Goal: Task Accomplishment & Management: Complete application form

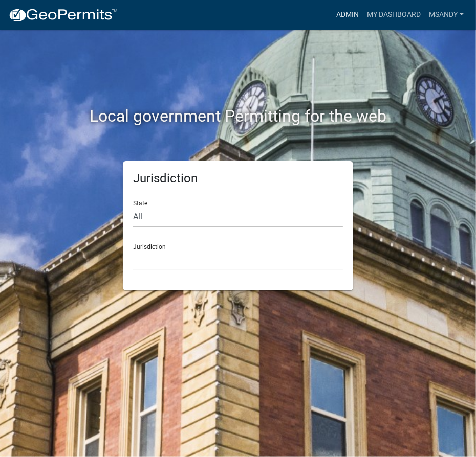
click at [357, 11] on link "Admin" at bounding box center [347, 14] width 31 height 19
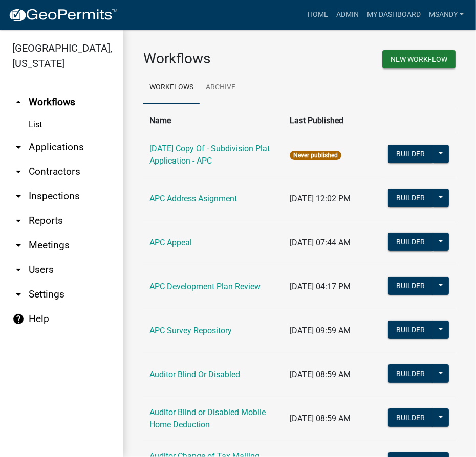
click at [50, 167] on link "arrow_drop_down Contractors" at bounding box center [61, 172] width 123 height 25
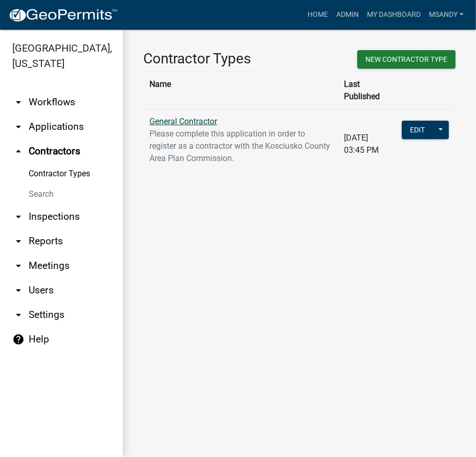
click at [187, 117] on link "General Contractor" at bounding box center [183, 122] width 68 height 10
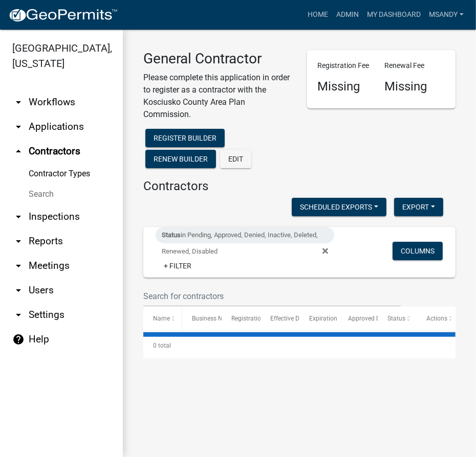
select select "3: 100"
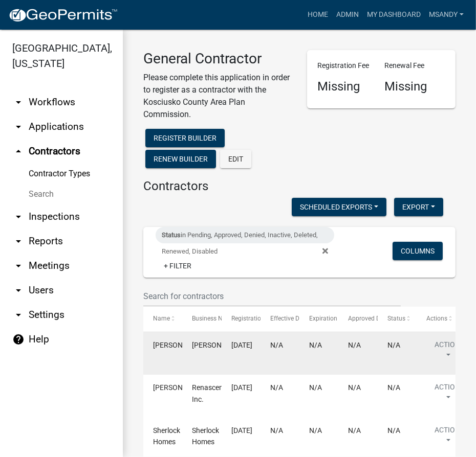
click at [164, 352] on div "Robert Roose" at bounding box center [162, 346] width 19 height 12
click at [443, 348] on button "Action" at bounding box center [447, 353] width 42 height 26
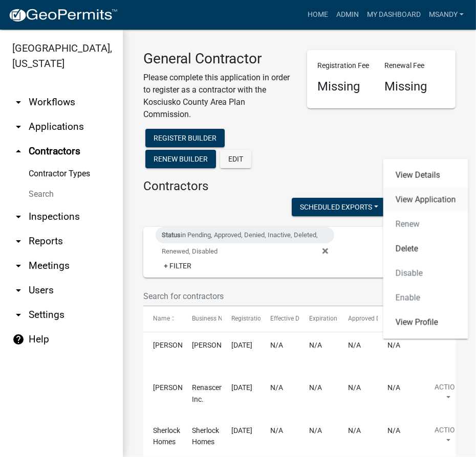
click at [413, 195] on link "View Application" at bounding box center [425, 200] width 85 height 25
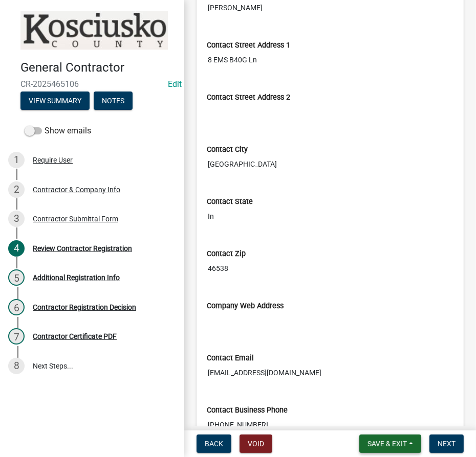
scroll to position [697, 0]
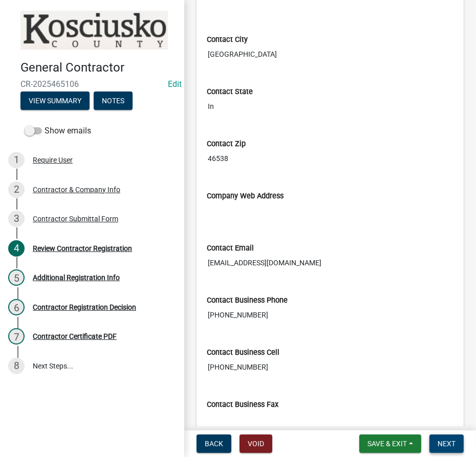
click at [442, 450] on button "Next" at bounding box center [446, 444] width 34 height 18
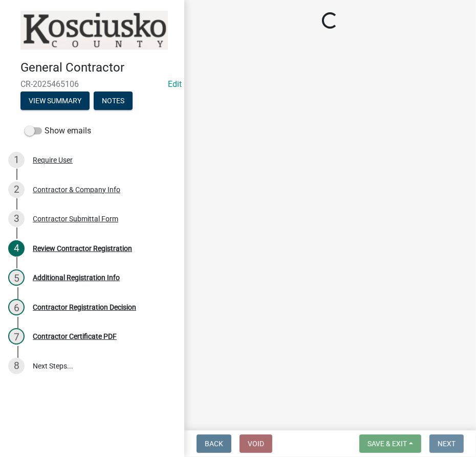
scroll to position [0, 0]
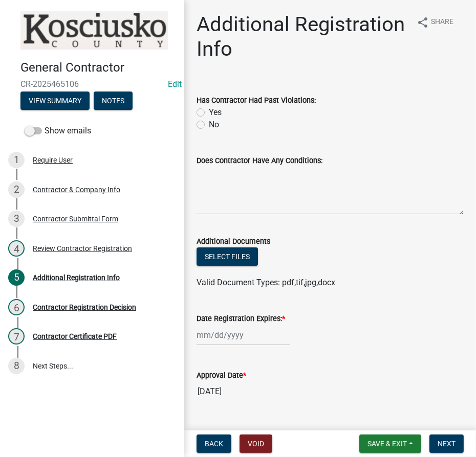
click at [209, 114] on label "Yes" at bounding box center [215, 112] width 13 height 12
click at [209, 113] on input "Yes" at bounding box center [212, 109] width 7 height 7
radio input "true"
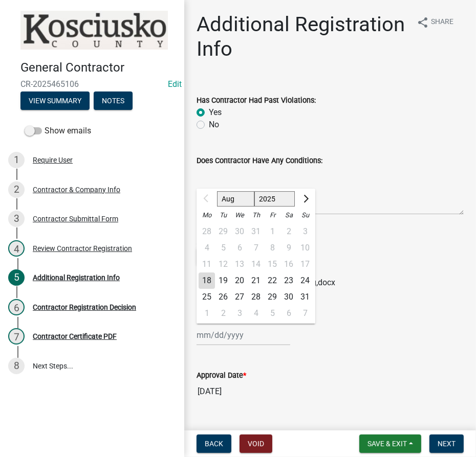
click at [222, 333] on div "Aug Sep Oct Nov Dec 2025 2026 2027 2028 2029 2030 2031 2032 2033 2034 2035 2036…" at bounding box center [243, 335] width 94 height 21
click at [267, 194] on select "2025 2026 2027 2028 2029 2030 2031 2032 2033 2034 2035 2036 2037 2038 2039 2040…" at bounding box center [274, 198] width 41 height 15
select select "2026"
click at [254, 191] on select "2025 2026 2027 2028 2029 2030 2031 2032 2033 2034 2035 2036 2037 2038 2039 2040…" at bounding box center [274, 198] width 41 height 15
click at [224, 281] on div "18" at bounding box center [223, 281] width 16 height 16
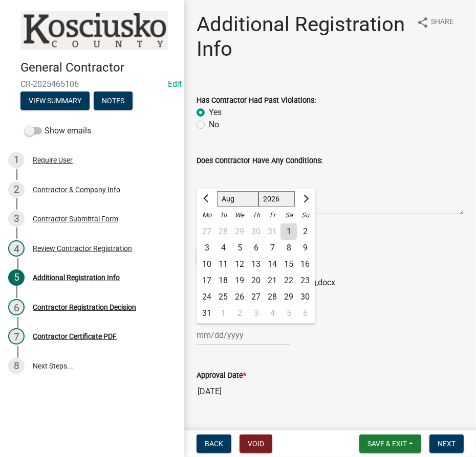
type input "08/18/2026"
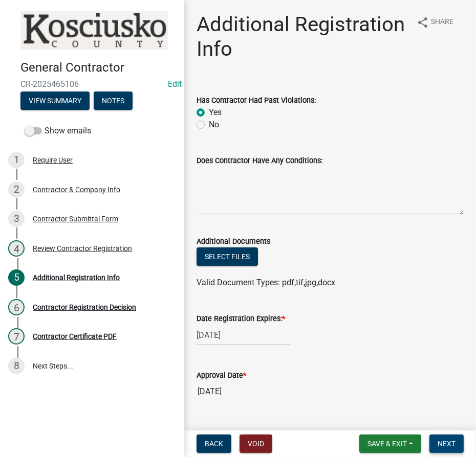
click at [452, 450] on button "Next" at bounding box center [446, 444] width 34 height 18
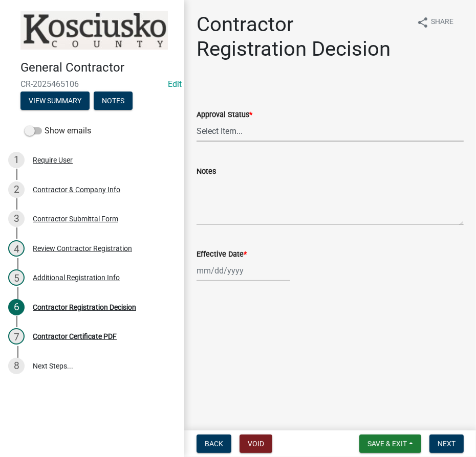
click at [260, 136] on select "Select Item... Approved Denied" at bounding box center [329, 131] width 267 height 21
click at [196, 121] on select "Select Item... Approved Denied" at bounding box center [329, 131] width 267 height 21
select select "8e4351d7-4ebf-4714-a7c9-c8187f00e083"
select select "8"
select select "2025"
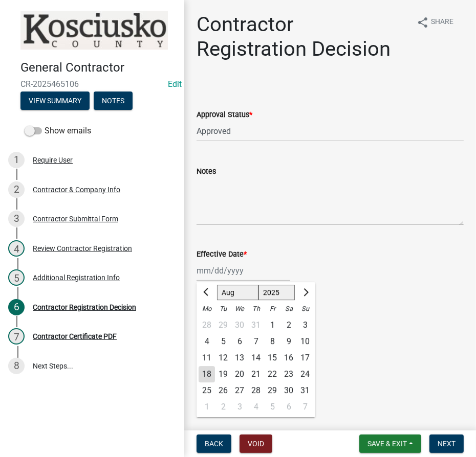
click at [210, 275] on div "Jan Feb Mar Apr May Jun Jul Aug Sep Oct Nov Dec 1525 1526 1527 1528 1529 1530 1…" at bounding box center [243, 270] width 94 height 21
click at [205, 378] on div "18" at bounding box center [207, 374] width 16 height 16
type input "08/18/2025"
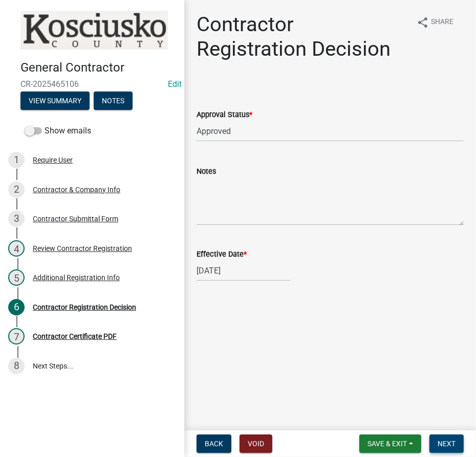
click at [456, 446] on button "Next" at bounding box center [446, 444] width 34 height 18
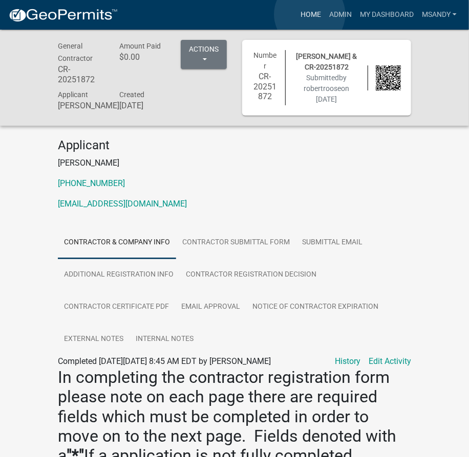
click at [310, 14] on link "Home" at bounding box center [310, 14] width 29 height 19
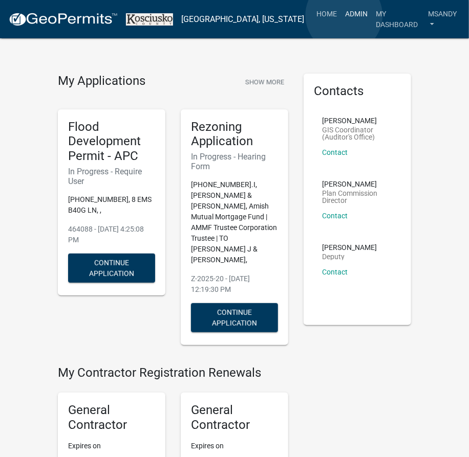
click at [344, 15] on link "Admin" at bounding box center [356, 13] width 31 height 19
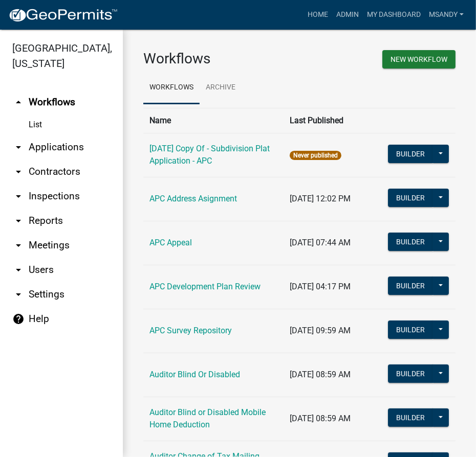
click at [44, 151] on link "arrow_drop_down Applications" at bounding box center [61, 147] width 123 height 25
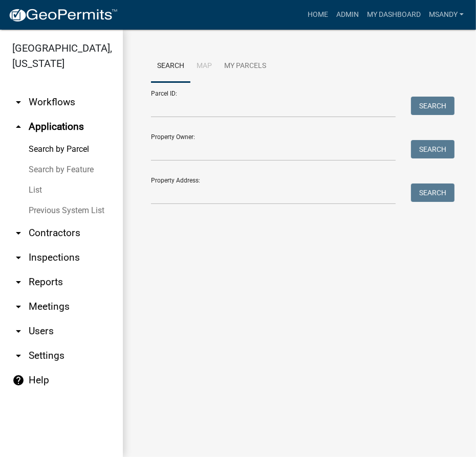
click at [36, 190] on link "List" at bounding box center [61, 190] width 123 height 20
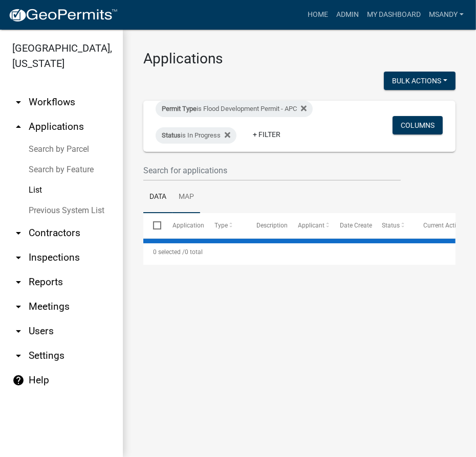
select select "3: 100"
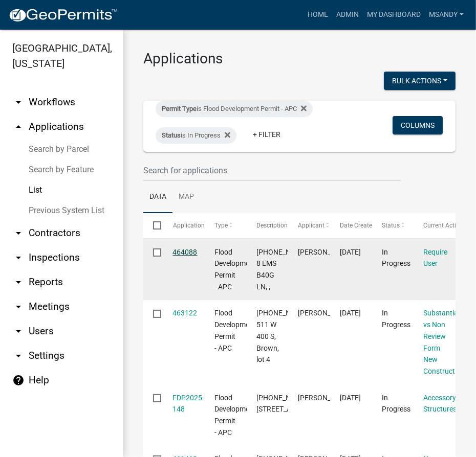
click at [179, 253] on link "464088" at bounding box center [185, 252] width 25 height 8
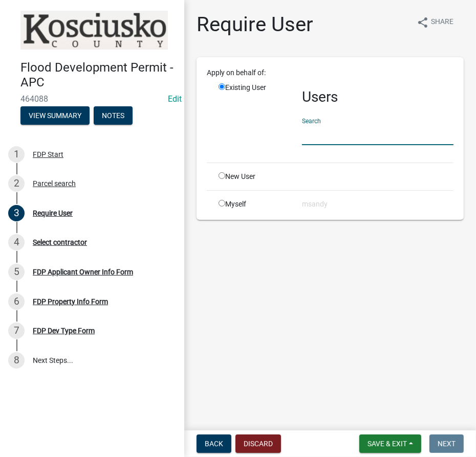
click at [339, 136] on input "text" at bounding box center [377, 134] width 151 height 21
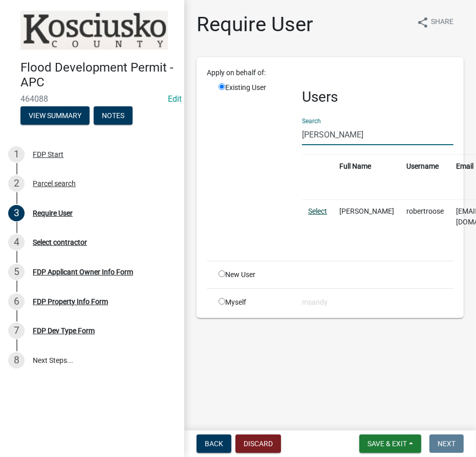
type input "robert Roose"
click at [314, 212] on link "Select" at bounding box center [317, 211] width 19 height 8
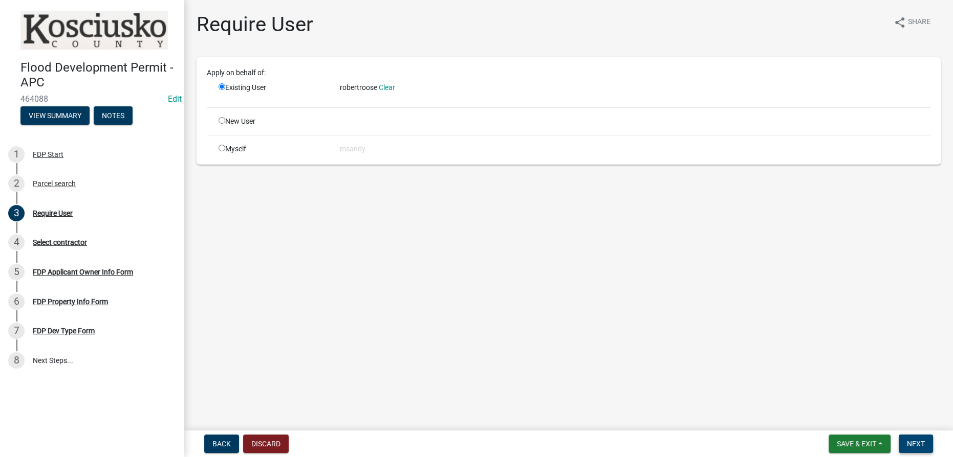
click at [475, 441] on button "Next" at bounding box center [915, 444] width 34 height 18
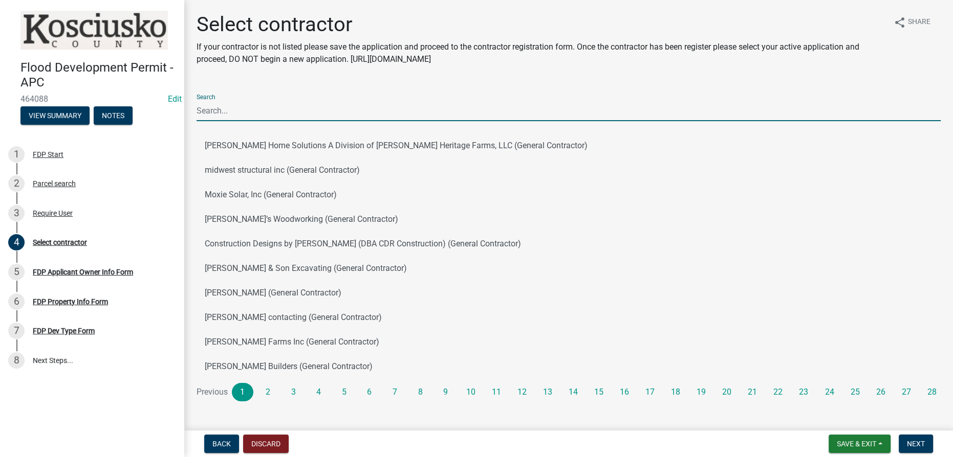
click at [259, 117] on input "Search" at bounding box center [568, 110] width 744 height 21
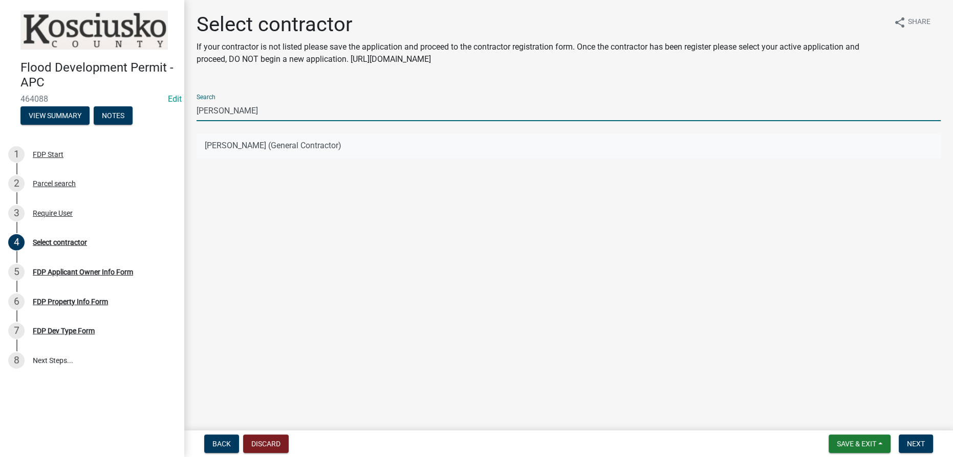
type input "Robert Roo"
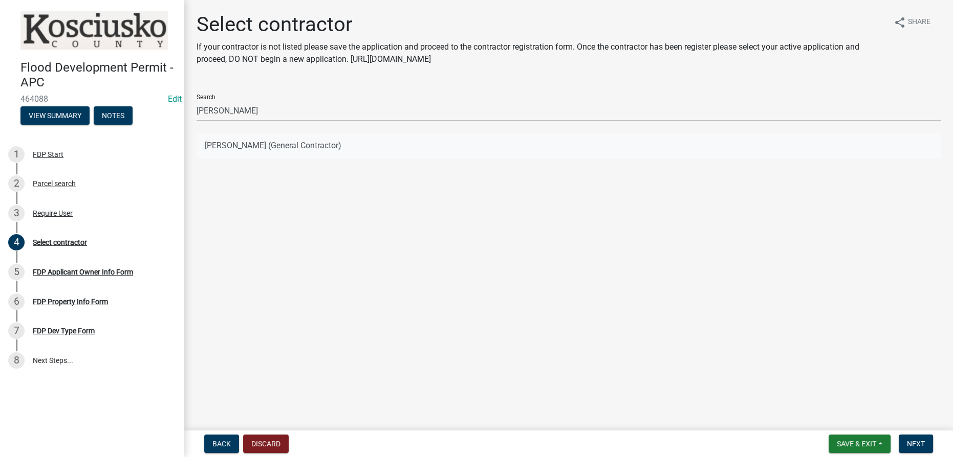
click at [218, 149] on button "Robert Roose (General Contractor)" at bounding box center [568, 146] width 744 height 25
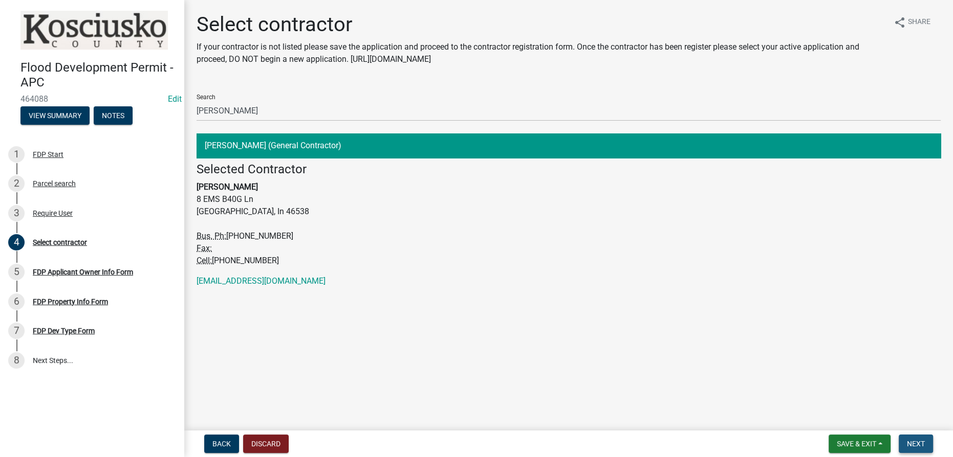
click at [475, 445] on span "Next" at bounding box center [916, 444] width 18 height 8
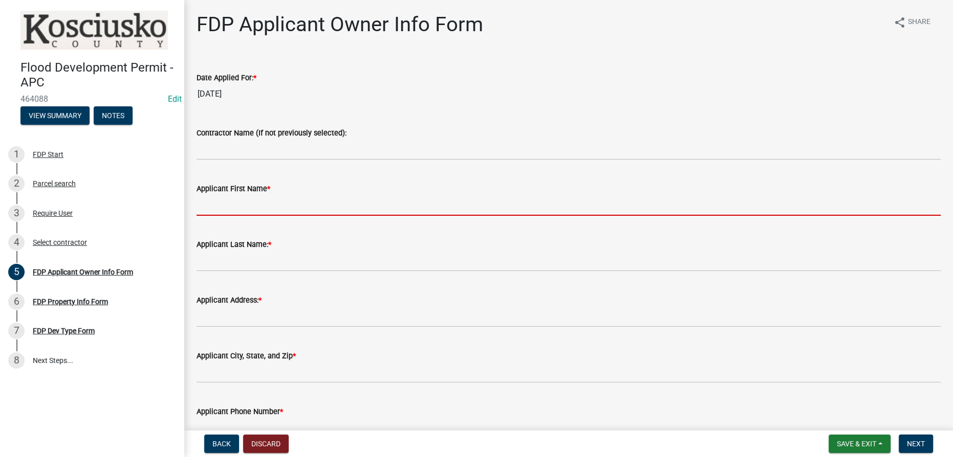
drag, startPoint x: 245, startPoint y: 207, endPoint x: 244, endPoint y: 148, distance: 58.9
click at [245, 207] on input "Applicant First Name *" at bounding box center [568, 205] width 744 height 21
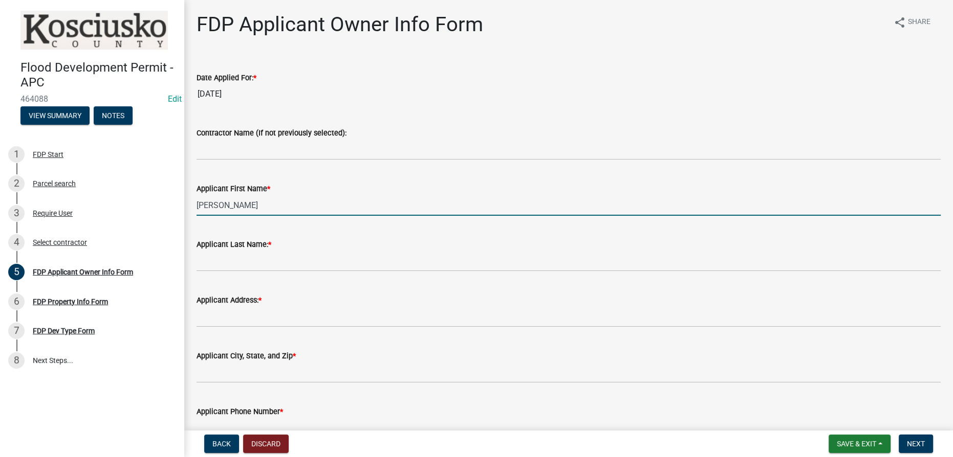
type input "Robert"
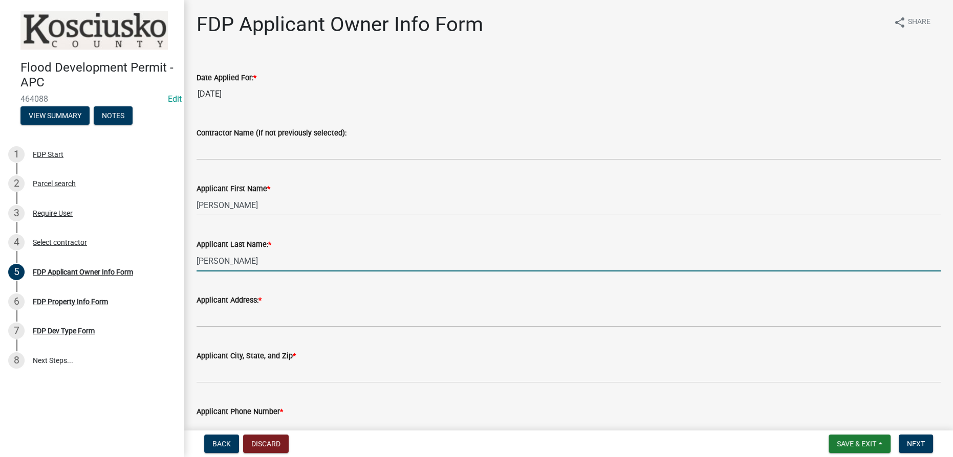
type input "Roose"
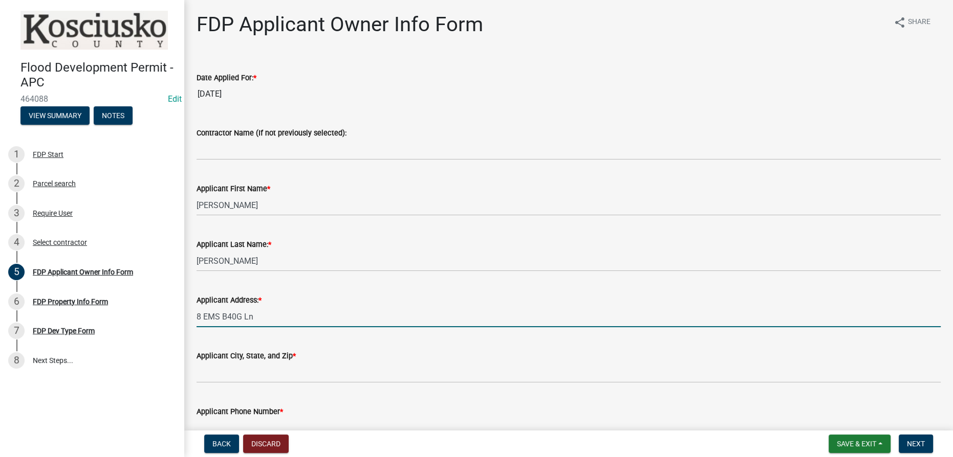
type input "8 EMS B40G Ln"
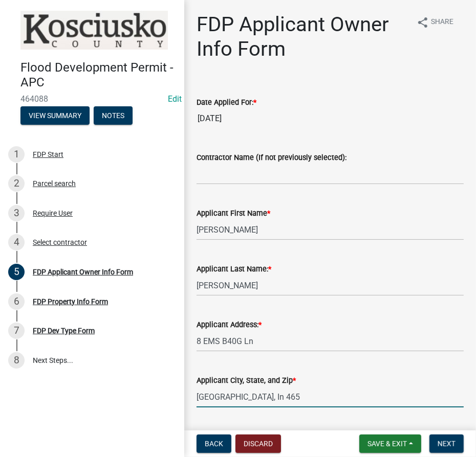
type input "Leesburg, In 465"
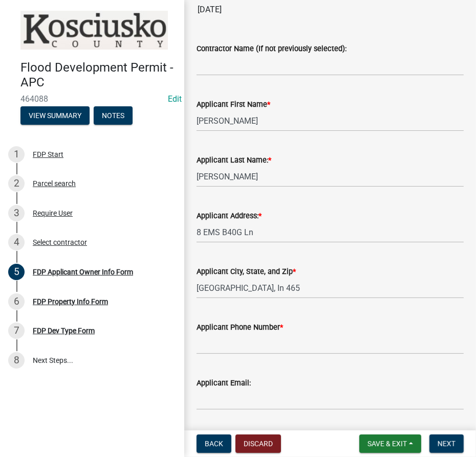
scroll to position [186, 0]
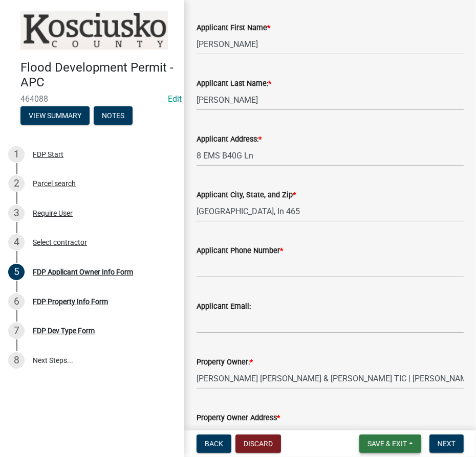
click at [407, 448] on span "Save & Exit" at bounding box center [386, 444] width 39 height 8
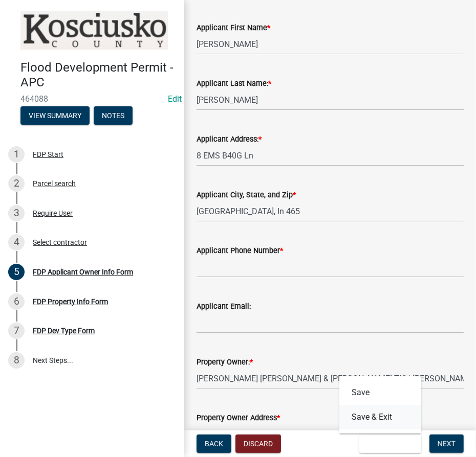
click at [362, 418] on button "Save & Exit" at bounding box center [380, 417] width 82 height 25
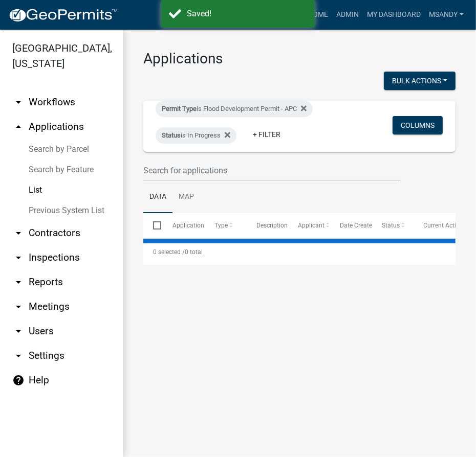
select select "3: 100"
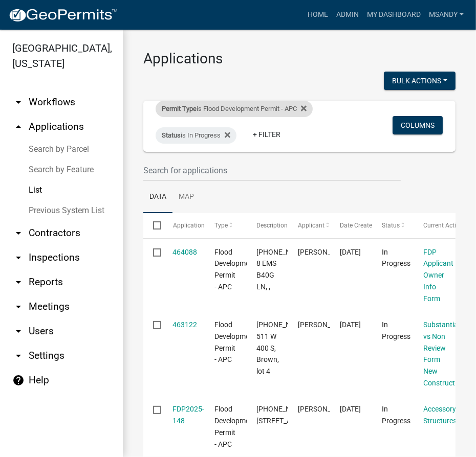
click at [213, 113] on div "Permit Type is Flood Development Permit - APC" at bounding box center [234, 109] width 157 height 16
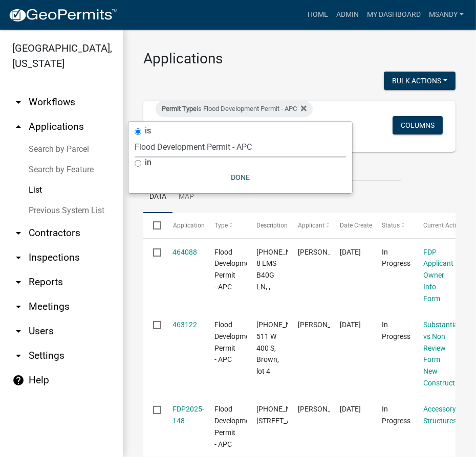
click at [188, 142] on select "Select an option 6 27 2024 Copy Of - Subdivision Plat Application - APC APC Add…" at bounding box center [240, 147] width 211 height 21
select select "a2c991f8-68ce-43d3-971c-57015753063b"
click at [139, 137] on select "Select an option 6 27 2024 Copy Of - Subdivision Plat Application - APC APC Add…" at bounding box center [240, 147] width 211 height 21
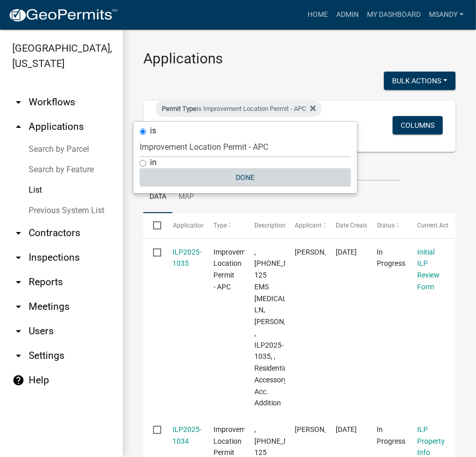
click at [236, 175] on button "Done" at bounding box center [245, 177] width 211 height 18
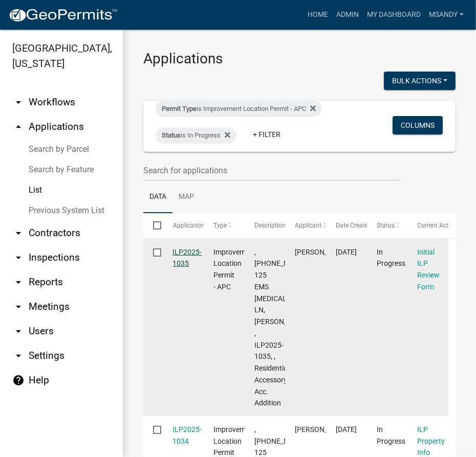
click at [186, 252] on link "ILP2025-1035" at bounding box center [187, 258] width 29 height 20
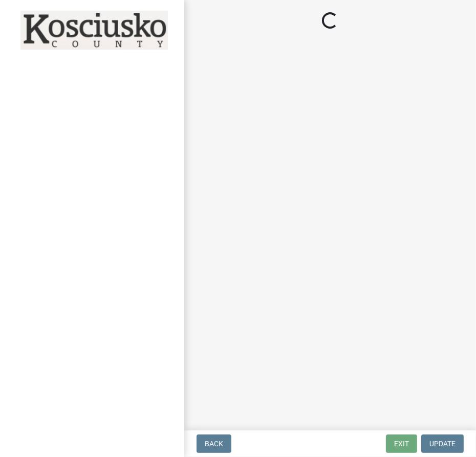
select select "c872cdc8-ca01-49f1-a213-e4b05fa58cd2"
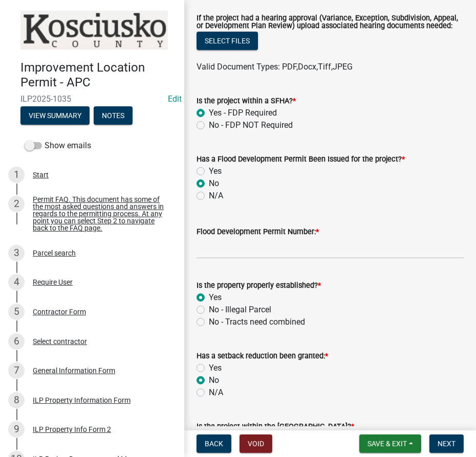
scroll to position [419, 0]
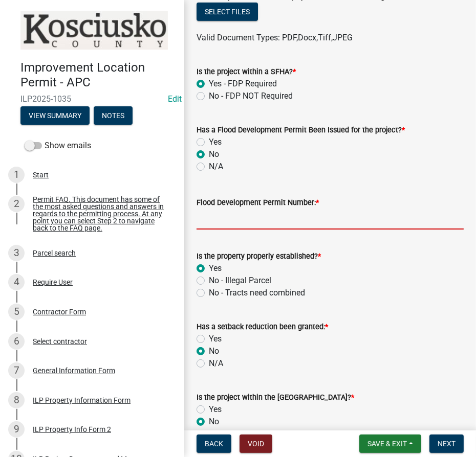
click at [217, 230] on input "Flood Development Permit Number: *" at bounding box center [329, 219] width 267 height 21
type input "Not provided"
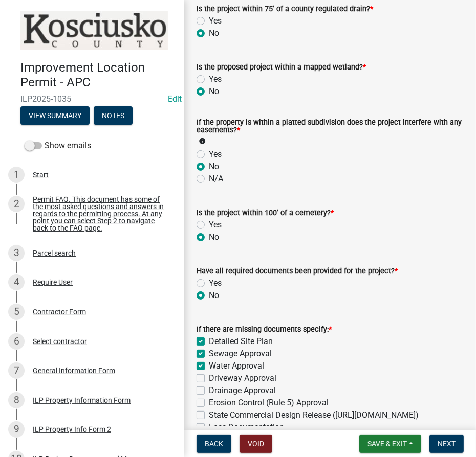
scroll to position [1349, 0]
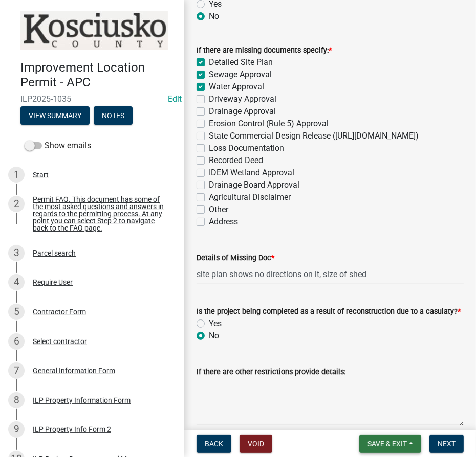
click at [409, 446] on button "Save & Exit" at bounding box center [390, 444] width 62 height 18
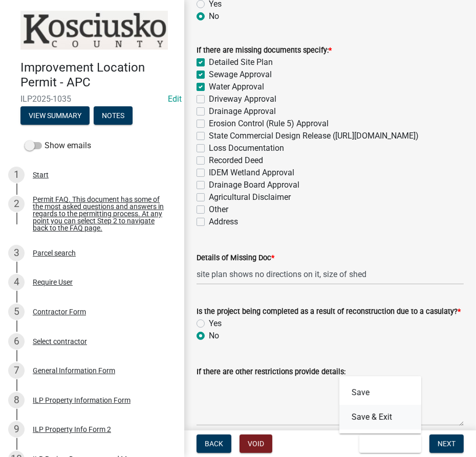
click at [373, 420] on button "Save & Exit" at bounding box center [380, 417] width 82 height 25
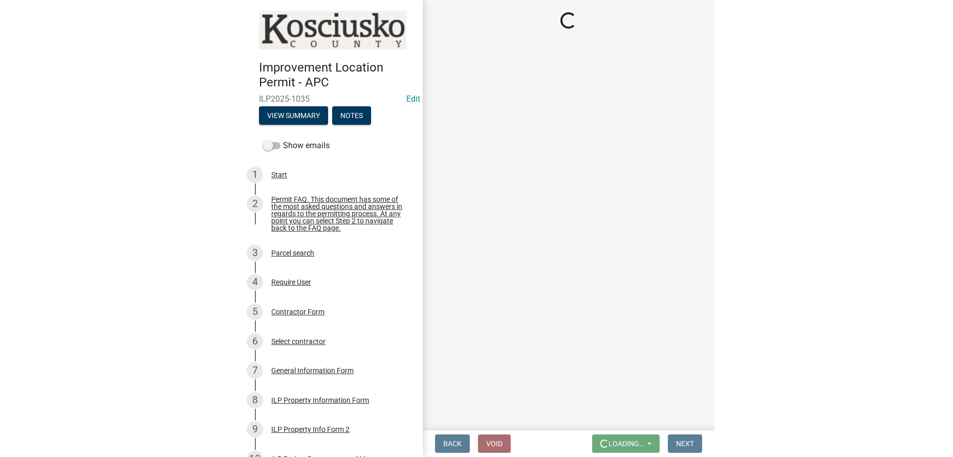
scroll to position [0, 0]
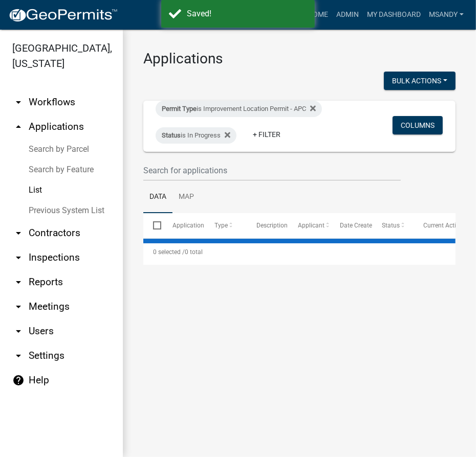
select select "3: 100"
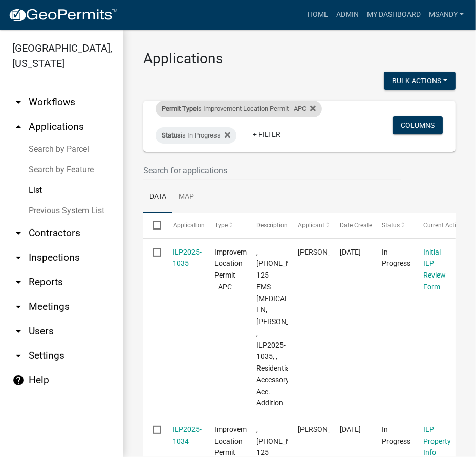
click at [243, 107] on div "Permit Type is Improvement Location Permit - APC" at bounding box center [239, 109] width 166 height 16
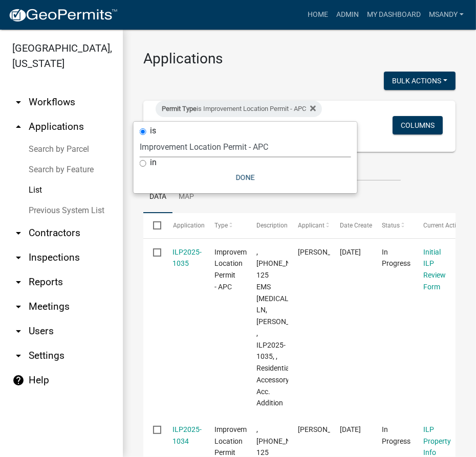
click at [203, 151] on select "Select an option 6 27 2024 Copy Of - Subdivision Plat Application - APC APC Add…" at bounding box center [245, 147] width 211 height 21
select select "06555e07-7e79-4569-9f73-610b83aead0f"
click at [140, 137] on select "Select an option 6 27 2024 Copy Of - Subdivision Plat Application - APC APC Add…" at bounding box center [245, 147] width 211 height 21
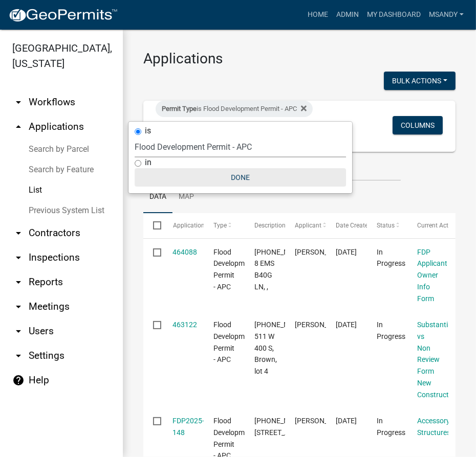
click at [233, 176] on button "Done" at bounding box center [240, 177] width 211 height 18
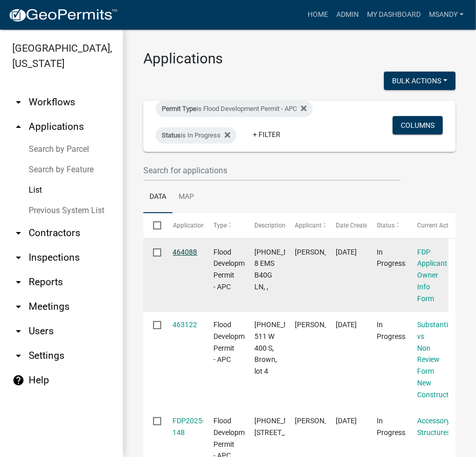
click at [185, 255] on link "464088" at bounding box center [185, 252] width 25 height 8
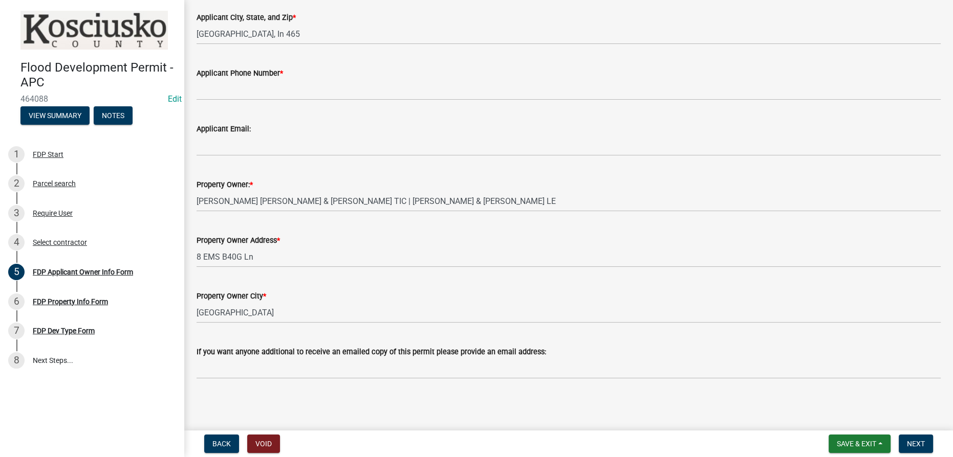
scroll to position [199, 0]
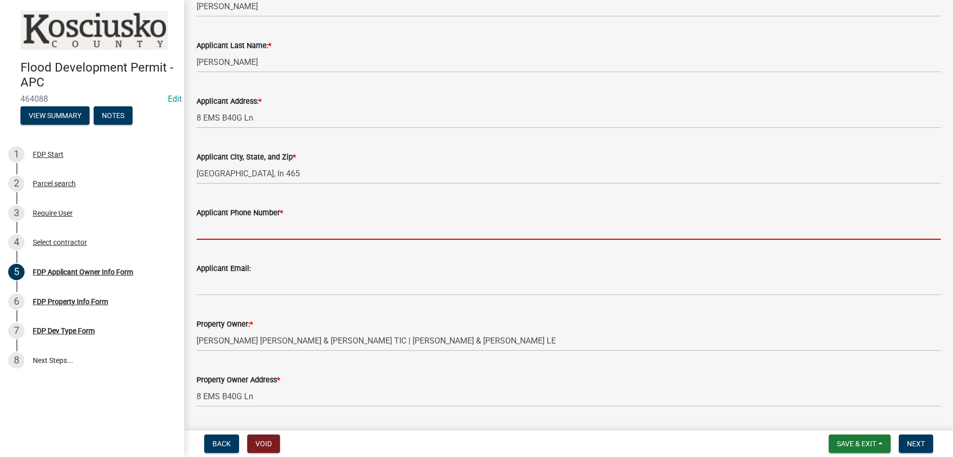
drag, startPoint x: 256, startPoint y: 225, endPoint x: 261, endPoint y: 211, distance: 14.7
click at [256, 224] on input "Applicant Phone Number *" at bounding box center [568, 229] width 744 height 21
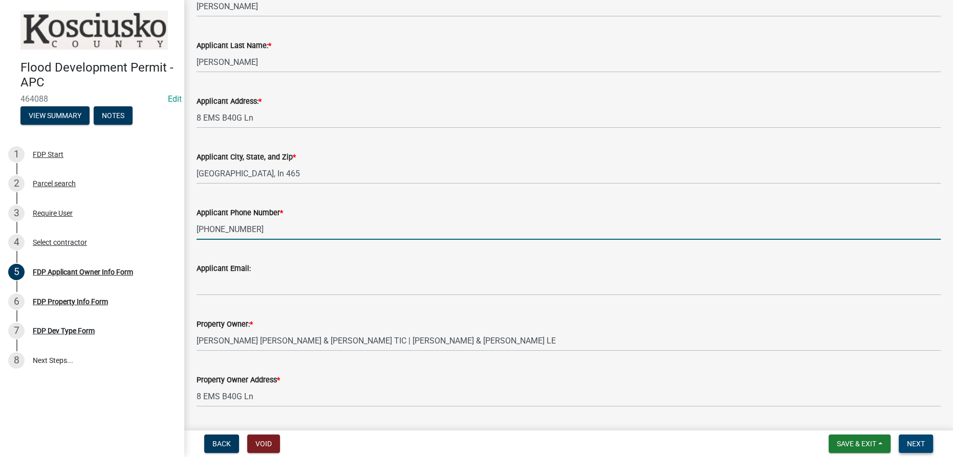
type input "719-459-1448"
click at [475, 442] on span "Next" at bounding box center [916, 444] width 18 height 8
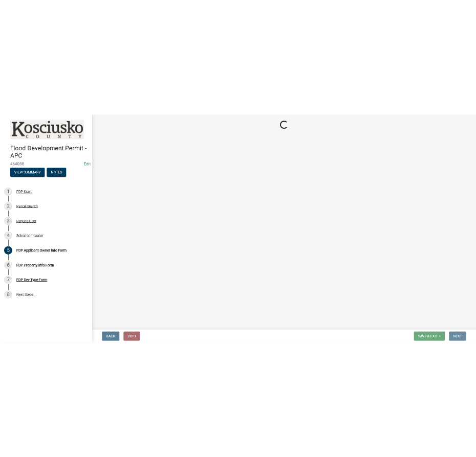
scroll to position [0, 0]
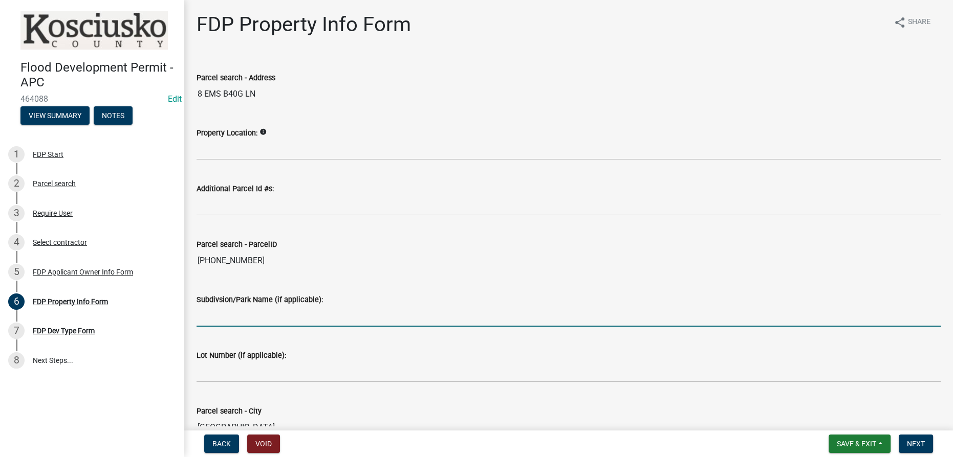
click at [225, 317] on input "Subdivsion/Park Name (if applicable):" at bounding box center [568, 316] width 744 height 21
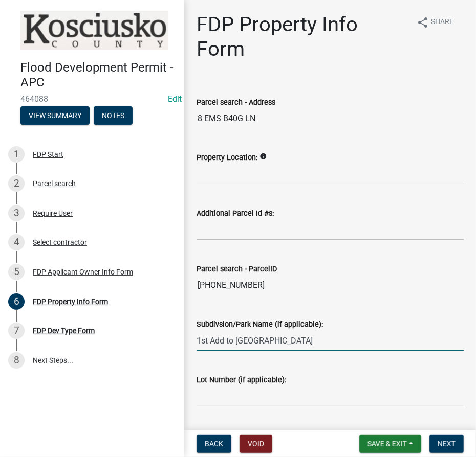
type input "1st Add to Crestwood"
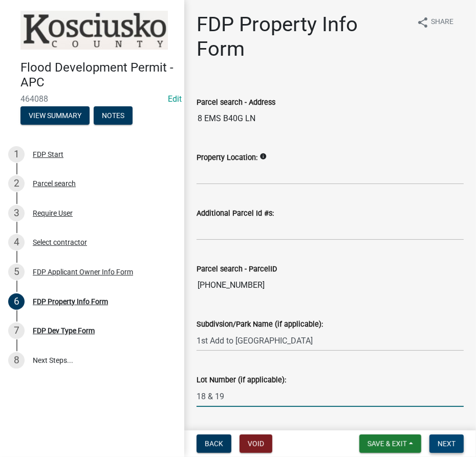
type input "18 & 19"
click at [439, 440] on span "Next" at bounding box center [446, 444] width 18 height 8
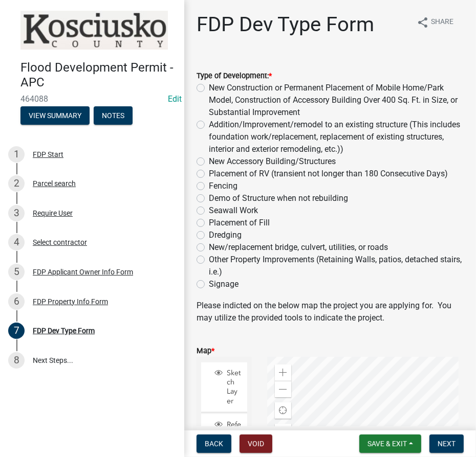
click at [209, 184] on label "Fencing" at bounding box center [223, 186] width 29 height 12
click at [209, 184] on input "Fencing" at bounding box center [212, 183] width 7 height 7
radio input "true"
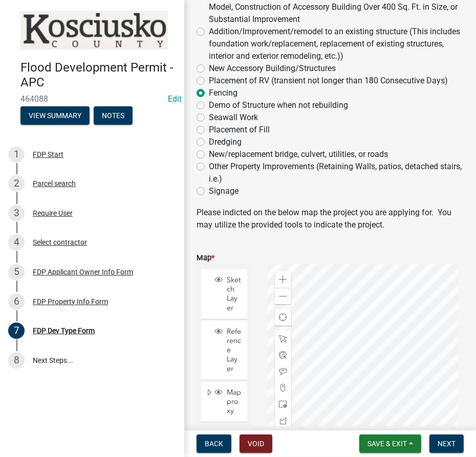
scroll to position [232, 0]
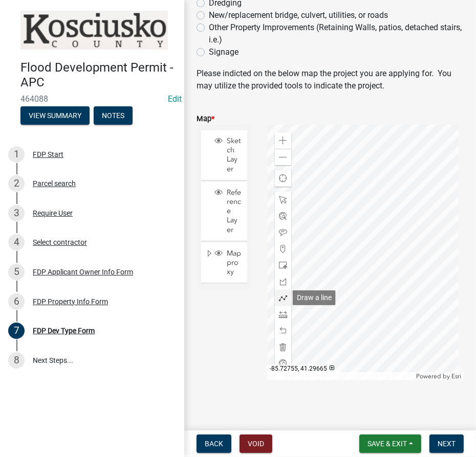
click at [282, 300] on span at bounding box center [283, 298] width 8 height 8
click at [390, 190] on div at bounding box center [365, 253] width 196 height 256
click at [322, 204] on div at bounding box center [365, 253] width 196 height 256
click at [446, 444] on span "Next" at bounding box center [446, 444] width 18 height 8
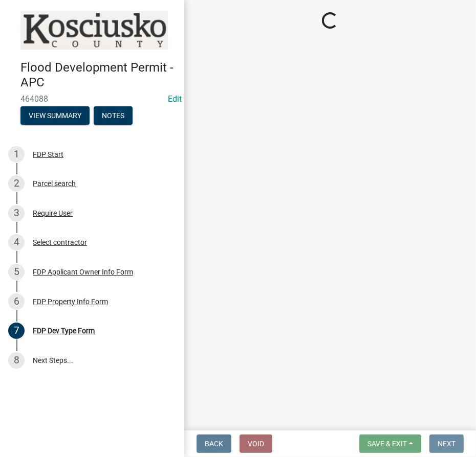
scroll to position [0, 0]
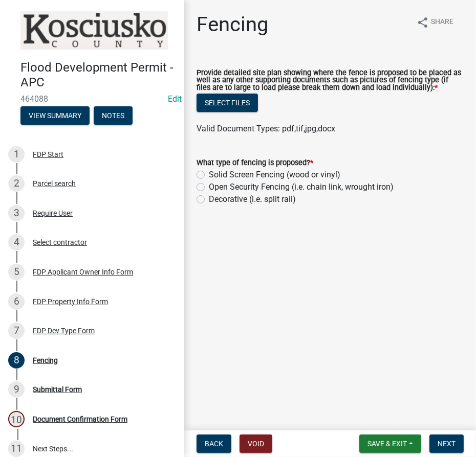
click at [209, 200] on label "Decorative (i.e. split rail)" at bounding box center [252, 199] width 87 height 12
click at [209, 200] on input "Decorative (i.e. split rail)" at bounding box center [212, 196] width 7 height 7
radio input "true"
click at [230, 104] on button "Select files" at bounding box center [226, 103] width 61 height 18
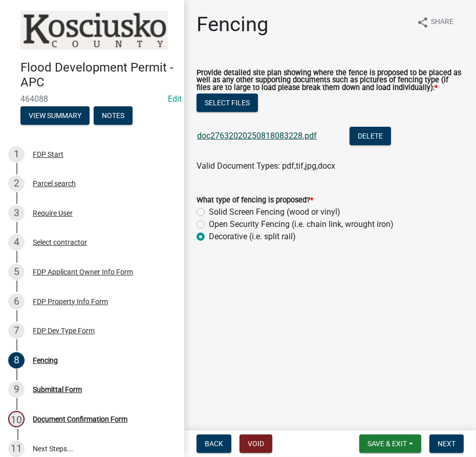
click at [274, 137] on link "doc27632020250818083228.pdf" at bounding box center [257, 136] width 120 height 10
click at [448, 447] on span "Next" at bounding box center [446, 444] width 18 height 8
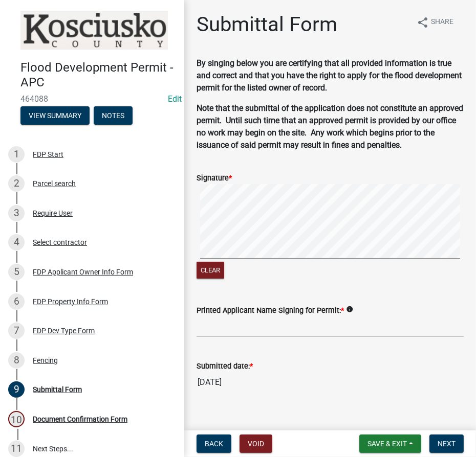
click at [475, 262] on main "Submittal Form share Share By singing below you are certifying that all provide…" at bounding box center [330, 213] width 292 height 427
click at [310, 317] on input "Printed Applicant Name Signing for Permit: *" at bounding box center [329, 327] width 267 height 21
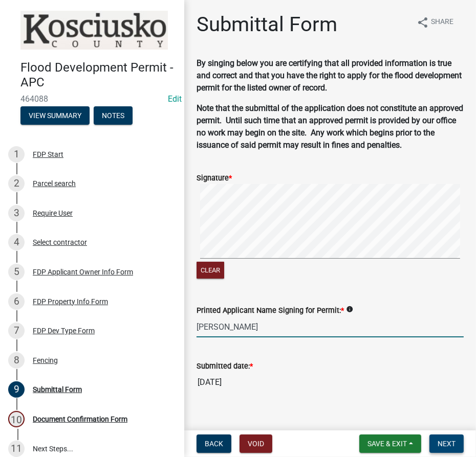
type input "Robert Roose"
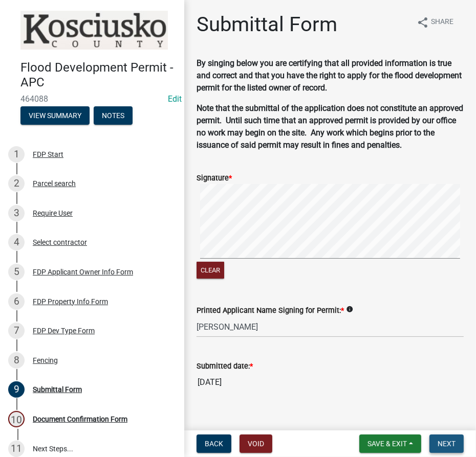
click at [441, 443] on span "Next" at bounding box center [446, 444] width 18 height 8
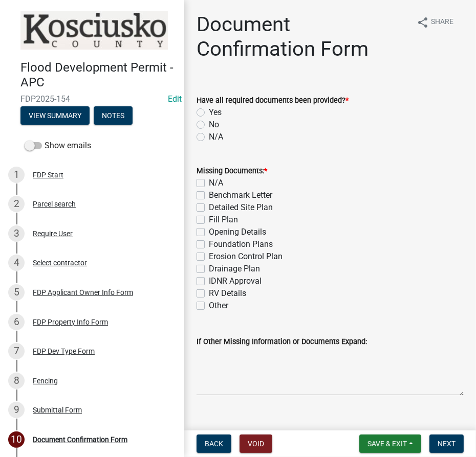
click at [209, 109] on label "Yes" at bounding box center [215, 112] width 13 height 12
click at [209, 109] on input "Yes" at bounding box center [212, 109] width 7 height 7
radio input "true"
click at [209, 183] on label "N/A" at bounding box center [216, 183] width 14 height 12
click at [209, 183] on input "N/A" at bounding box center [212, 180] width 7 height 7
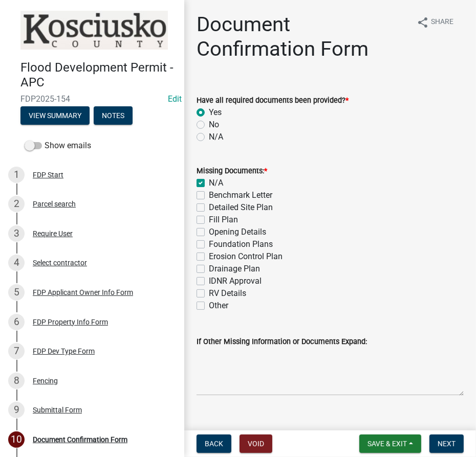
checkbox input "true"
checkbox input "false"
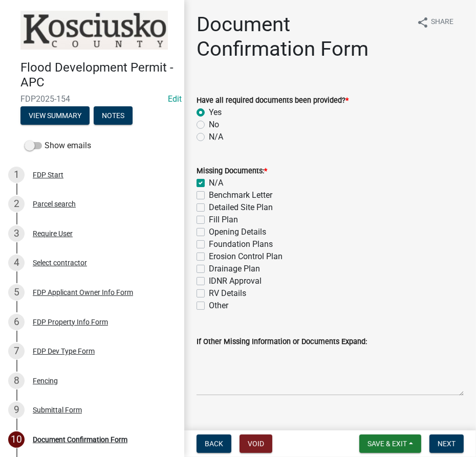
checkbox input "false"
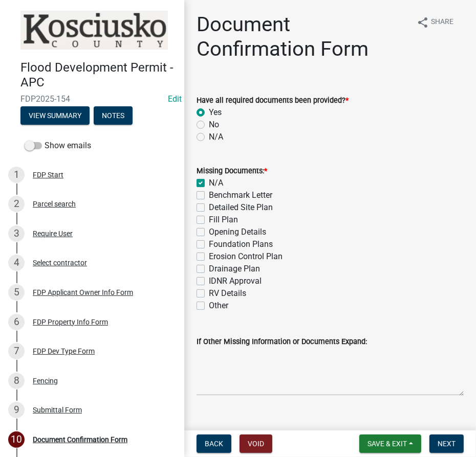
checkbox input "false"
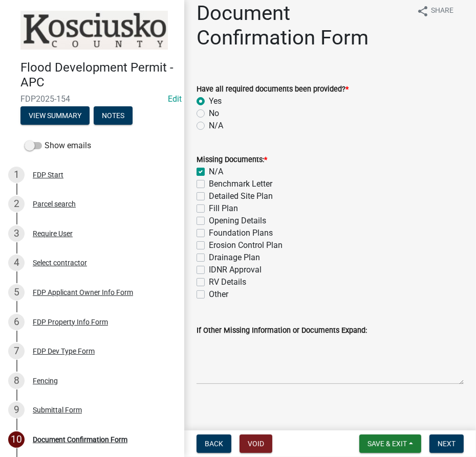
scroll to position [17, 0]
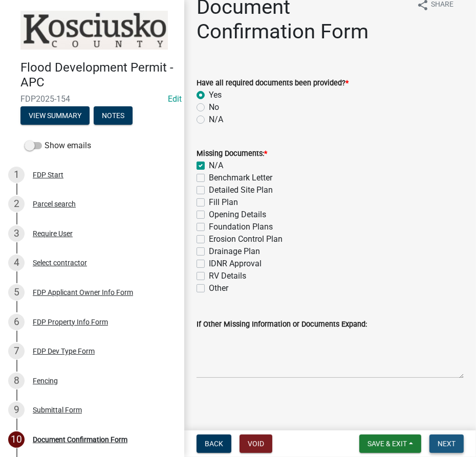
click at [461, 444] on button "Next" at bounding box center [446, 444] width 34 height 18
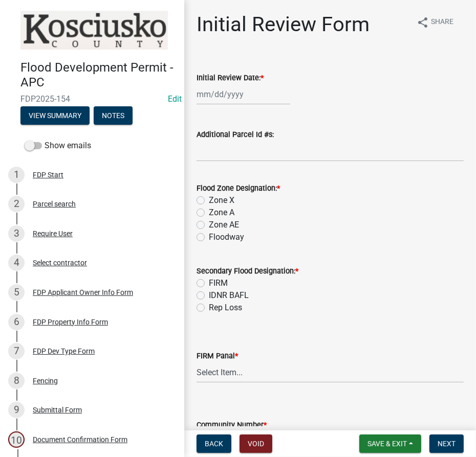
select select "8"
select select "2025"
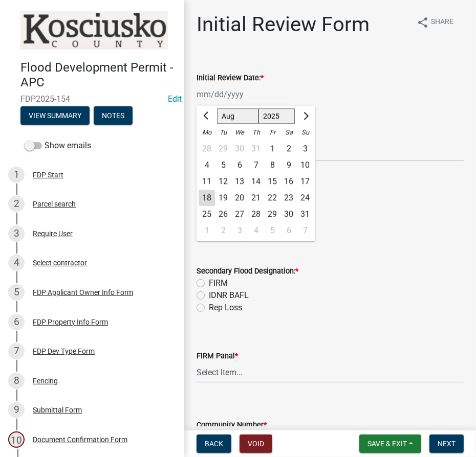
drag, startPoint x: 235, startPoint y: 94, endPoint x: 235, endPoint y: 102, distance: 8.2
click at [235, 94] on div "Jan Feb Mar Apr May Jun Jul Aug Sep Oct Nov Dec 1525 1526 1527 1528 1529 1530 1…" at bounding box center [243, 94] width 94 height 21
click at [207, 197] on div "18" at bounding box center [207, 198] width 16 height 16
type input "08/18/2025"
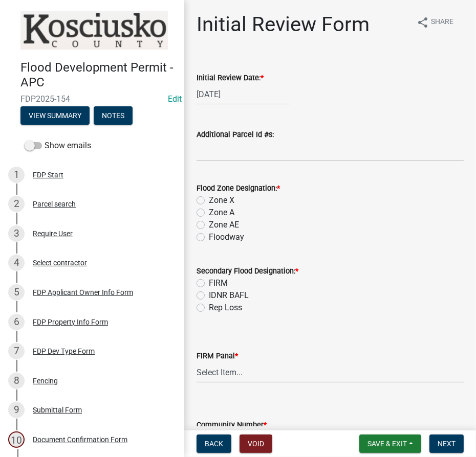
click at [209, 224] on label "Zone AE" at bounding box center [224, 225] width 30 height 12
click at [209, 224] on input "Zone AE" at bounding box center [212, 222] width 7 height 7
radio input "true"
click at [209, 283] on label "FIRM" at bounding box center [218, 283] width 19 height 12
click at [209, 283] on input "FIRM" at bounding box center [212, 280] width 7 height 7
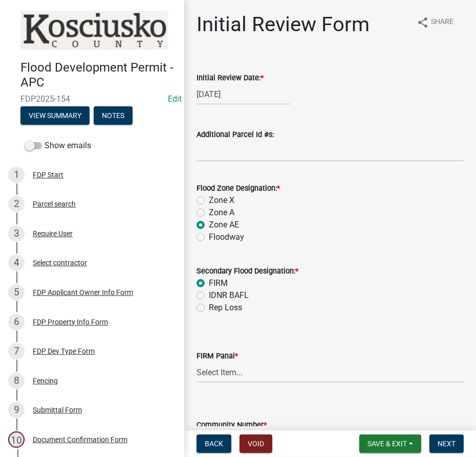
radio input "true"
click at [208, 378] on select "Select Item... 0020 0040 0045 0065 0067 0070 0086 0090 0095 0110 0120 0140 0145…" at bounding box center [329, 372] width 267 height 21
click at [196, 362] on select "Select Item... 0020 0040 0045 0065 0067 0070 0086 0090 0095 0110 0120 0140 0145…" at bounding box center [329, 372] width 267 height 21
select select "274e195b-1867-4ec5-92d0-38f0641a2bb5"
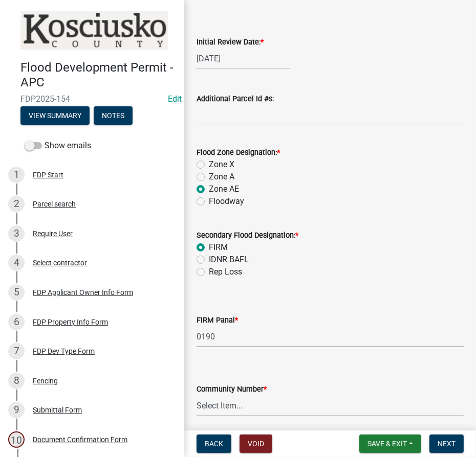
scroll to position [75, 0]
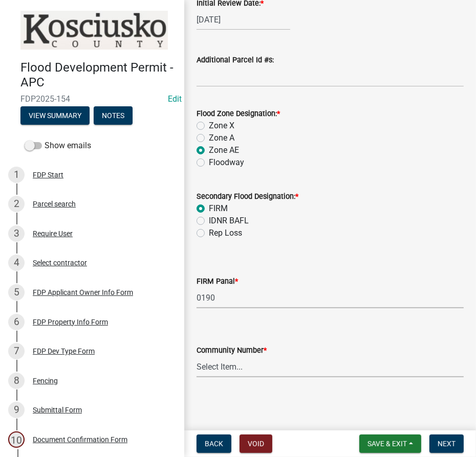
click at [251, 366] on select "Select Item... Kos Co - Unincop - 180121 Town of Milford - 180382 Town of North…" at bounding box center [329, 367] width 267 height 21
click at [196, 357] on select "Select Item... Kos Co - Unincop - 180121 Town of Milford - 180382 Town of North…" at bounding box center [329, 367] width 267 height 21
select select "1d0925c7-9c1e-4f6f-b7f6-1bc109fea0dc"
click at [455, 442] on button "Next" at bounding box center [446, 444] width 34 height 18
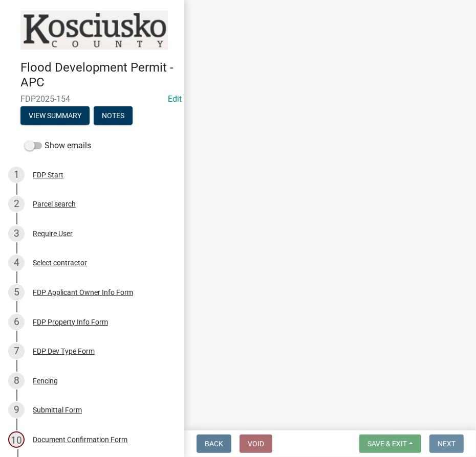
scroll to position [0, 0]
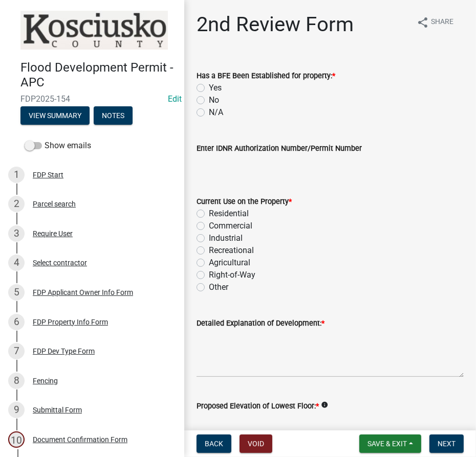
click at [209, 87] on label "Yes" at bounding box center [215, 88] width 13 height 12
click at [209, 87] on input "Yes" at bounding box center [212, 85] width 7 height 7
radio input "true"
click at [209, 214] on label "Residential" at bounding box center [229, 214] width 40 height 12
click at [209, 214] on input "Residential" at bounding box center [212, 211] width 7 height 7
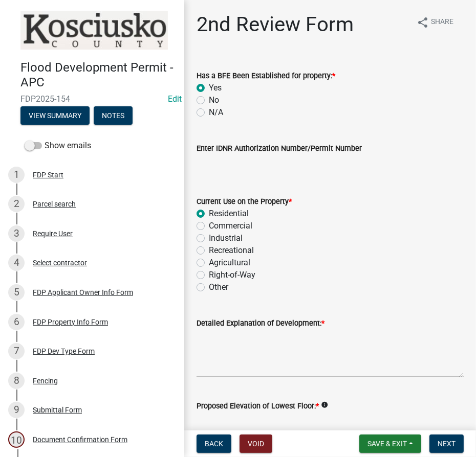
radio input "true"
click at [238, 347] on textarea "Detailed Explanation of Development: *" at bounding box center [329, 354] width 267 height 48
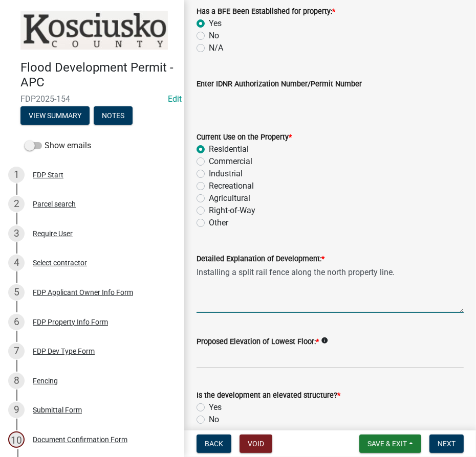
scroll to position [139, 0]
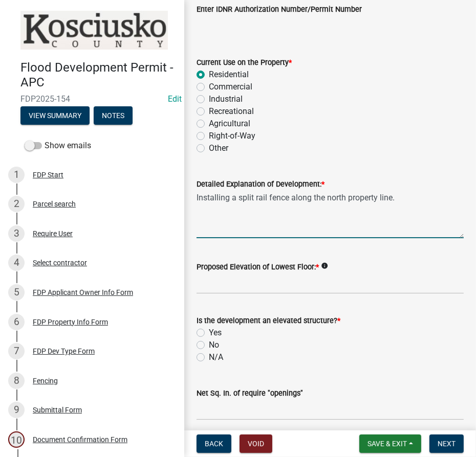
type textarea "Installing a split rail fence along the north property line."
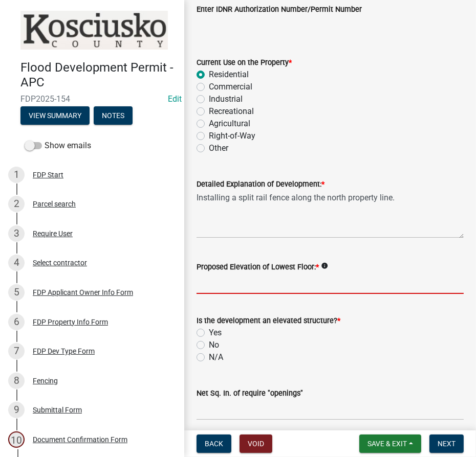
click at [307, 283] on input "Proposed Elevation of Lowest Floor: *" at bounding box center [329, 283] width 267 height 21
type input "840.3"
click at [209, 358] on label "N/A" at bounding box center [216, 358] width 14 height 12
click at [209, 358] on input "N/A" at bounding box center [212, 355] width 7 height 7
radio input "true"
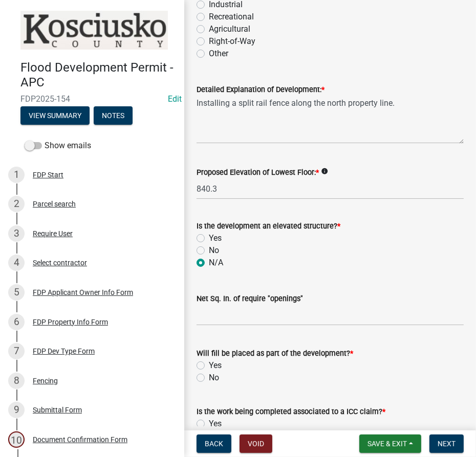
scroll to position [325, 0]
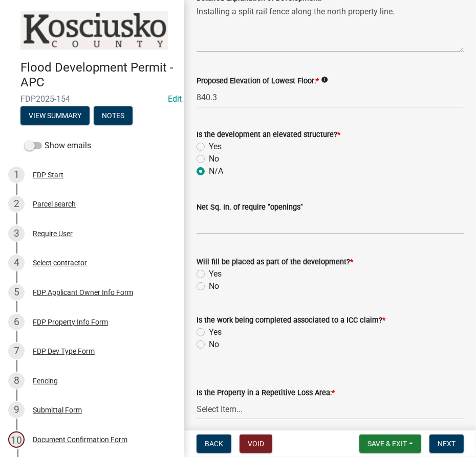
click at [209, 289] on label "No" at bounding box center [214, 286] width 10 height 12
click at [209, 287] on input "No" at bounding box center [212, 283] width 7 height 7
radio input "true"
click at [209, 342] on label "No" at bounding box center [214, 345] width 10 height 12
click at [209, 342] on input "No" at bounding box center [212, 342] width 7 height 7
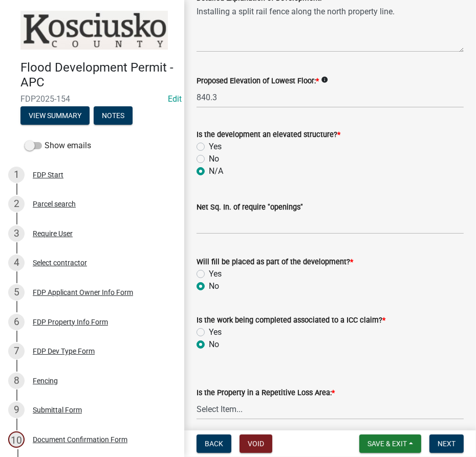
radio input "true"
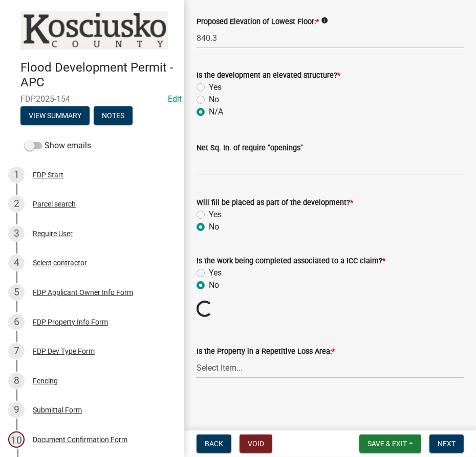
click at [224, 367] on select "Select Item... N/A Sycamore Briarwood EMS T41 EMS T13B Shore Acres EMS B40F EMS…" at bounding box center [329, 368] width 267 height 21
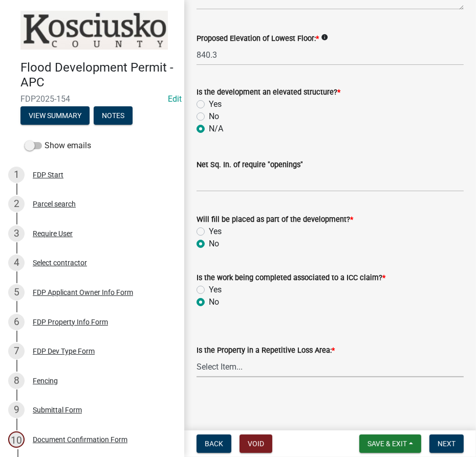
scroll to position [367, 0]
click at [196, 357] on select "Select Item... N/A Sycamore Briarwood EMS T41 EMS T13B Shore Acres EMS B40F EMS…" at bounding box center [329, 367] width 267 height 21
select select "e3c360ee-7977-4b9d-91ef-f00a4a3ecee8"
click at [300, 361] on select "Select Item... N/A Sycamore Briarwood EMS T41 EMS T13B Shore Acres EMS B40F EMS…" at bounding box center [329, 367] width 267 height 21
click at [196, 357] on select "Select Item... N/A Sycamore Briarwood EMS T41 EMS T13B Shore Acres EMS B40F EMS…" at bounding box center [329, 367] width 267 height 21
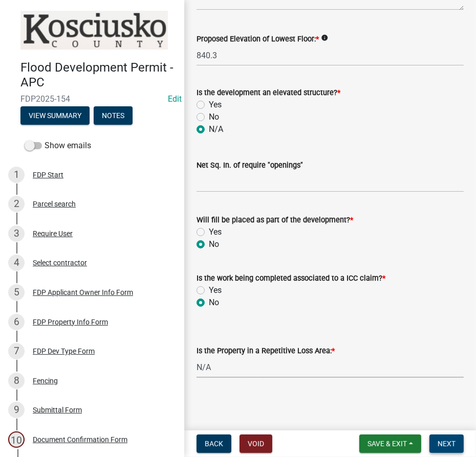
click at [446, 442] on span "Next" at bounding box center [446, 444] width 18 height 8
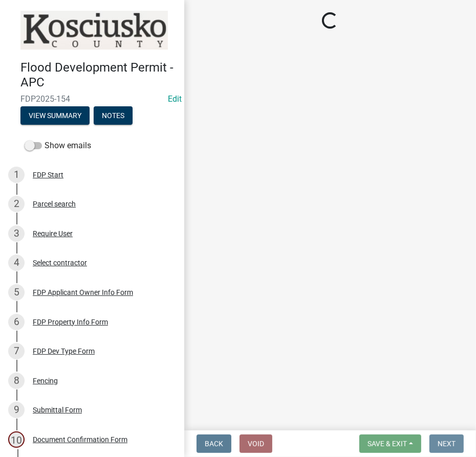
scroll to position [0, 0]
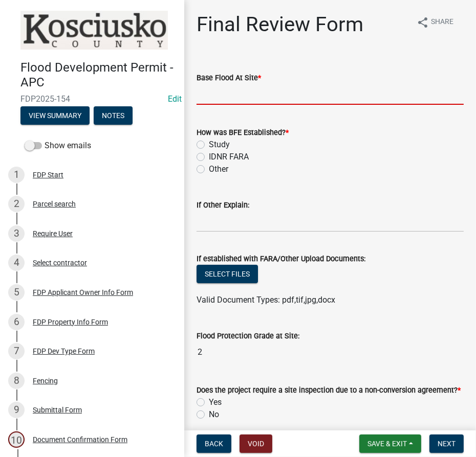
click at [212, 100] on input "text" at bounding box center [329, 94] width 267 height 21
type input "840.3"
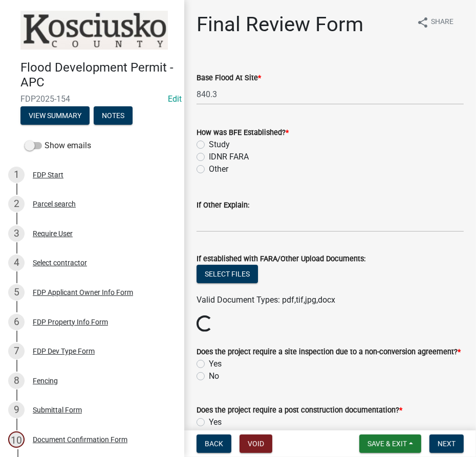
click at [199, 140] on div "Study" at bounding box center [329, 145] width 267 height 12
click at [209, 147] on label "Study" at bounding box center [219, 145] width 21 height 12
click at [209, 145] on input "Study" at bounding box center [212, 142] width 7 height 7
radio input "true"
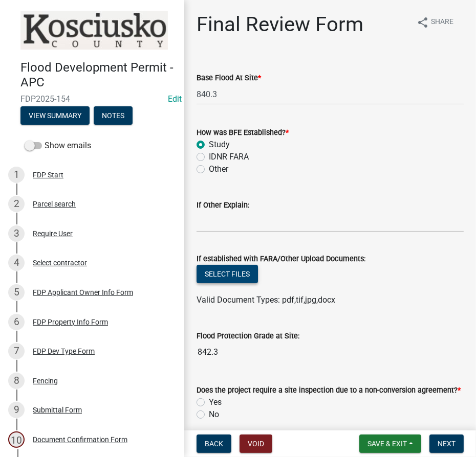
scroll to position [93, 0]
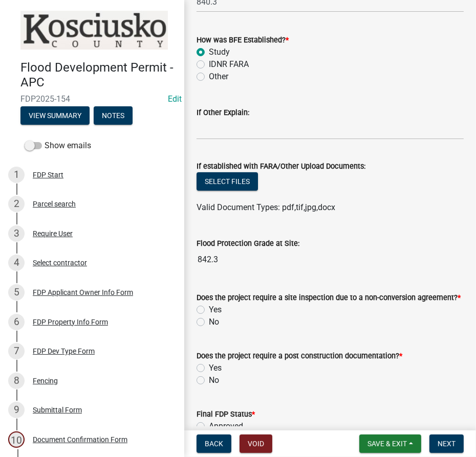
click at [209, 321] on label "No" at bounding box center [214, 322] width 10 height 12
click at [209, 321] on input "No" at bounding box center [212, 319] width 7 height 7
radio input "true"
click at [209, 382] on label "No" at bounding box center [214, 381] width 10 height 12
click at [209, 381] on input "No" at bounding box center [212, 378] width 7 height 7
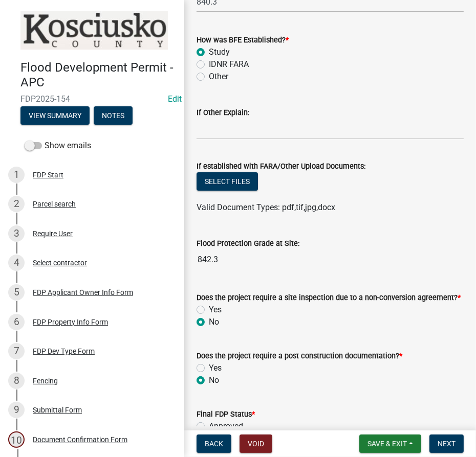
radio input "true"
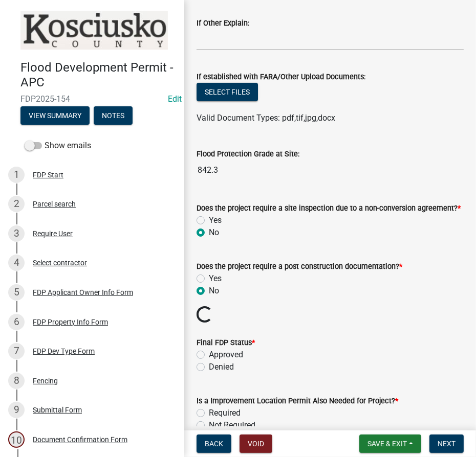
scroll to position [186, 0]
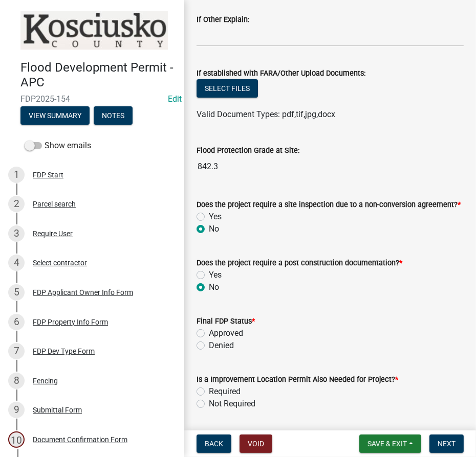
click at [209, 332] on label "Approved" at bounding box center [226, 333] width 34 height 12
click at [209, 332] on input "Approved" at bounding box center [212, 330] width 7 height 7
radio input "true"
click at [209, 404] on label "Not Required" at bounding box center [232, 404] width 47 height 12
click at [209, 404] on input "Not Required" at bounding box center [212, 401] width 7 height 7
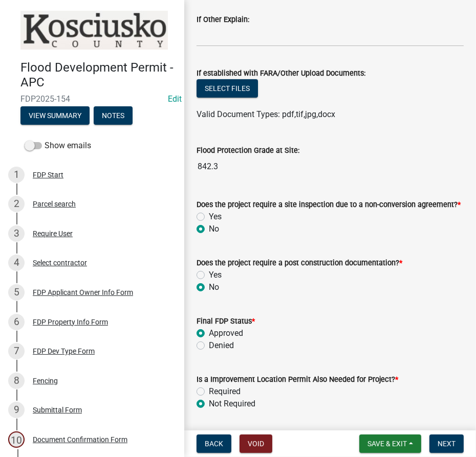
radio input "true"
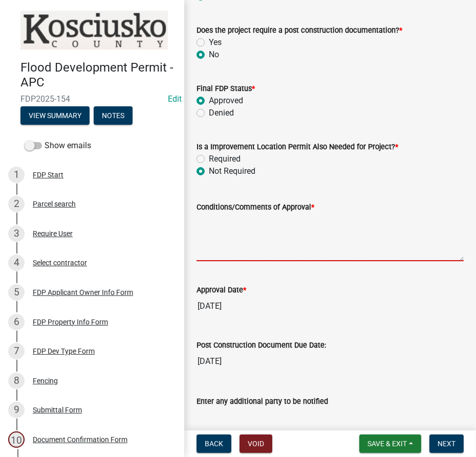
click at [239, 236] on textarea "Conditions/Comments of Approval *" at bounding box center [329, 237] width 267 height 48
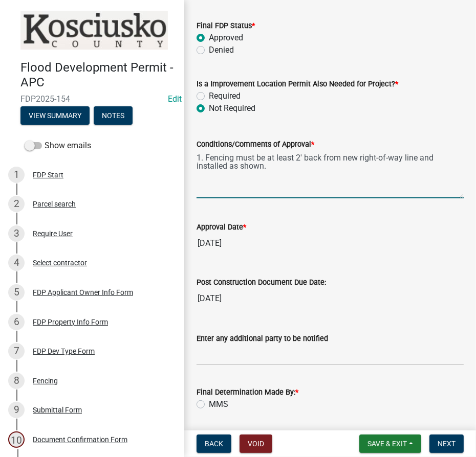
scroll to position [558, 0]
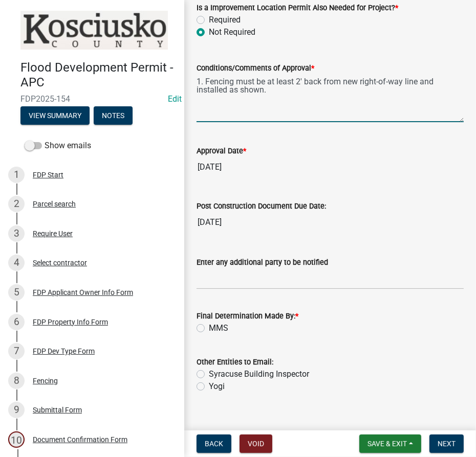
type textarea "1. Fencing must be at least 2' back from new right-of-way line and installed as…"
click at [209, 324] on label "MMS" at bounding box center [218, 328] width 19 height 12
click at [209, 324] on input "MMS" at bounding box center [212, 325] width 7 height 7
radio input "true"
click at [459, 444] on button "Next" at bounding box center [446, 444] width 34 height 18
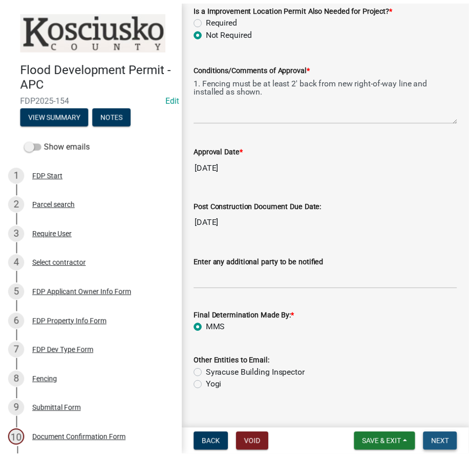
scroll to position [0, 0]
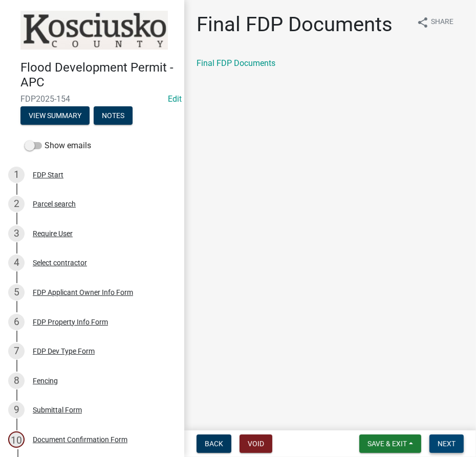
click at [439, 440] on span "Next" at bounding box center [446, 444] width 18 height 8
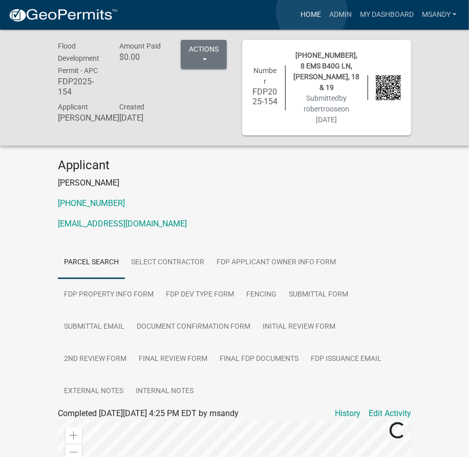
click at [312, 12] on link "Home" at bounding box center [310, 14] width 29 height 19
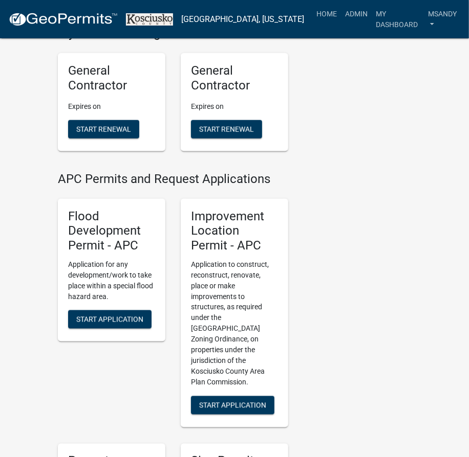
scroll to position [372, 0]
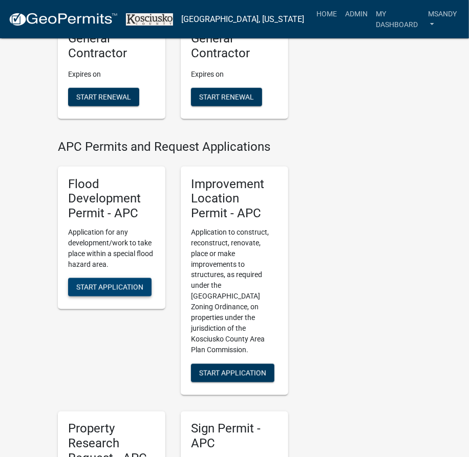
click at [107, 283] on span "Start Application" at bounding box center [109, 287] width 67 height 8
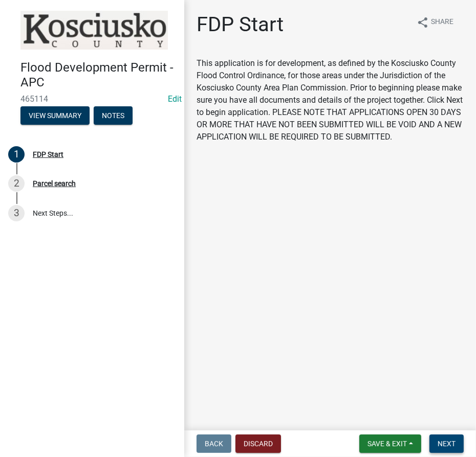
click at [442, 440] on span "Next" at bounding box center [446, 444] width 18 height 8
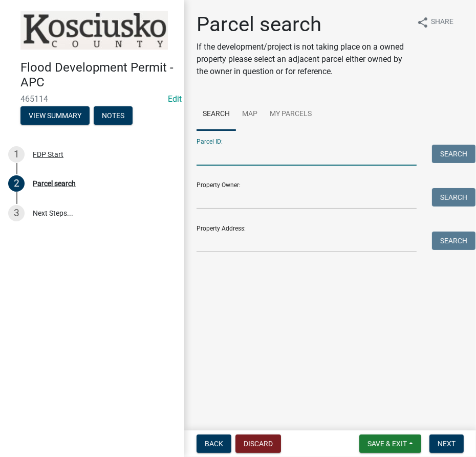
click at [248, 151] on input "Parcel ID:" at bounding box center [306, 155] width 220 height 21
click at [335, 154] on input "Parcel ID:" at bounding box center [306, 155] width 220 height 21
click at [223, 161] on input "Parcel ID:" at bounding box center [306, 155] width 220 height 21
click at [250, 163] on input "Parcel ID:" at bounding box center [306, 155] width 220 height 21
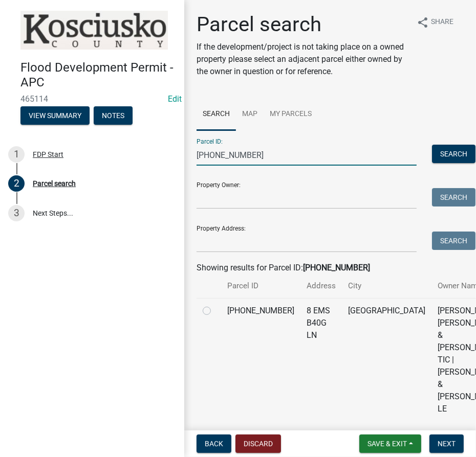
type input "005-083-192"
click at [215, 305] on label at bounding box center [215, 305] width 0 height 0
click at [215, 312] on input "radio" at bounding box center [218, 308] width 7 height 7
radio input "true"
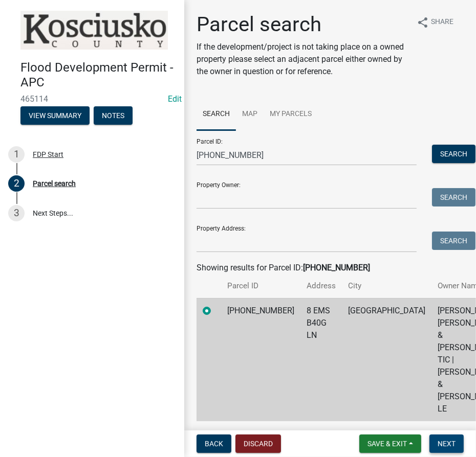
click at [457, 440] on button "Next" at bounding box center [446, 444] width 34 height 18
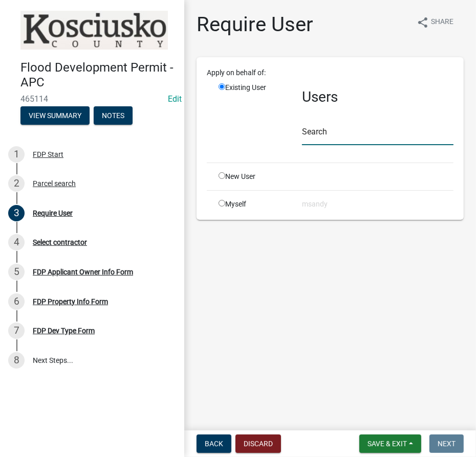
click at [329, 134] on input "text" at bounding box center [377, 134] width 151 height 21
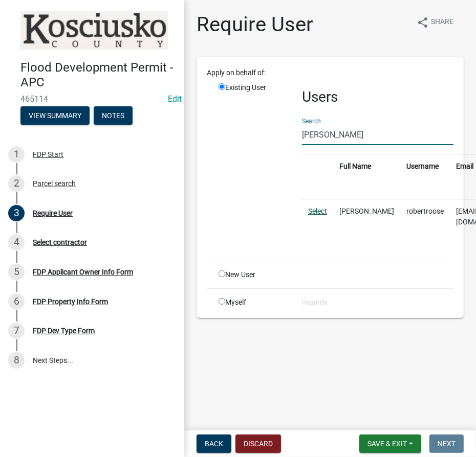
type input "robert roo"
click at [314, 211] on link "Select" at bounding box center [317, 211] width 19 height 8
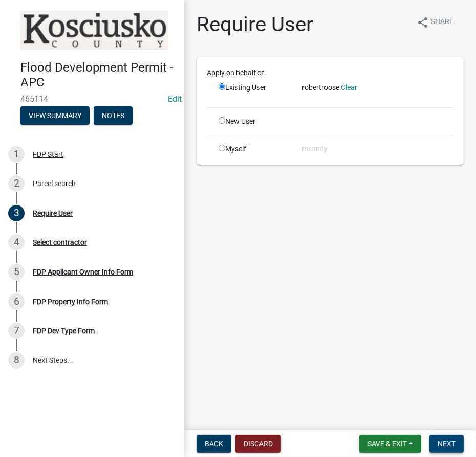
click at [450, 446] on span "Next" at bounding box center [446, 444] width 18 height 8
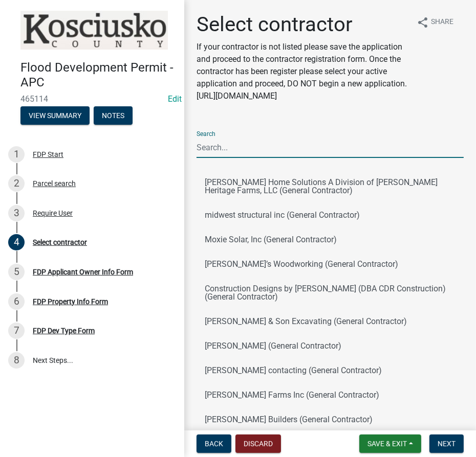
click at [269, 157] on input "Search" at bounding box center [329, 147] width 267 height 21
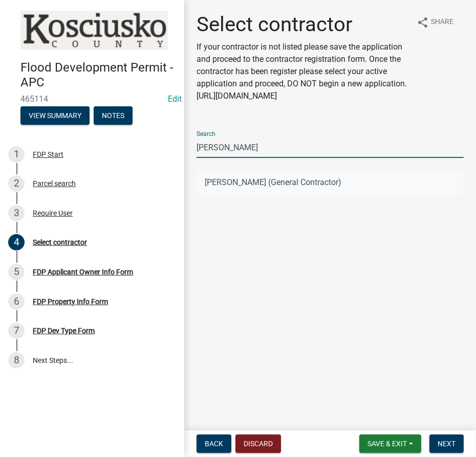
type input "Robert Roose"
click at [262, 178] on button "Robert Roose (General Contractor)" at bounding box center [329, 182] width 267 height 25
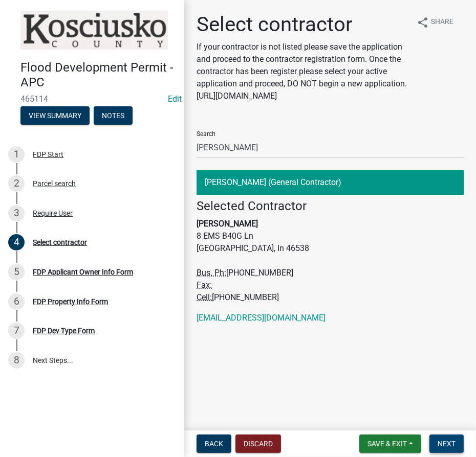
click at [445, 445] on span "Next" at bounding box center [446, 444] width 18 height 8
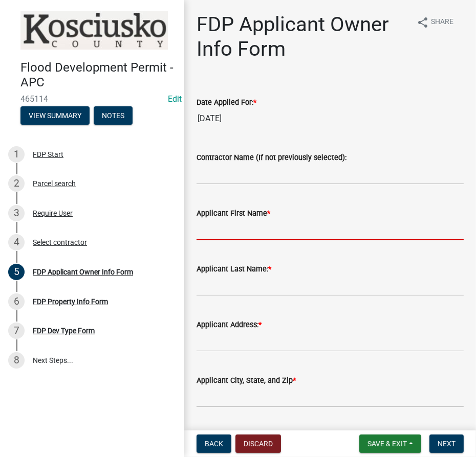
click at [253, 222] on input "Applicant First Name *" at bounding box center [329, 230] width 267 height 21
type input "Robert"
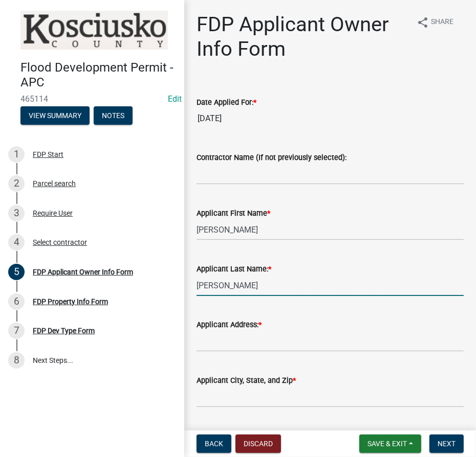
type input "Roose"
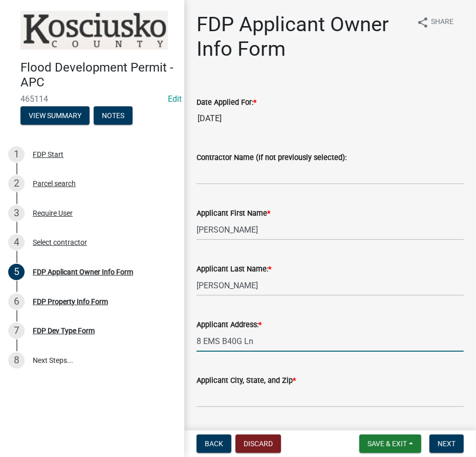
type input "8 EMS B40G Ln"
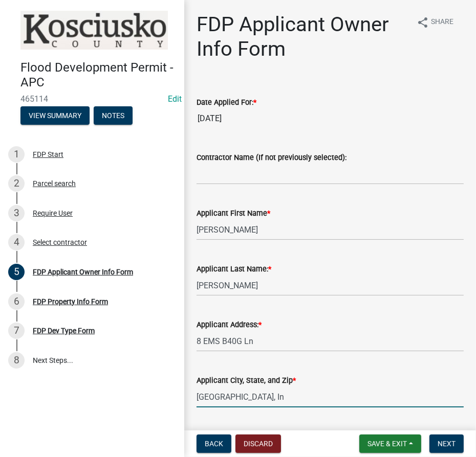
type input "Leesburg, In"
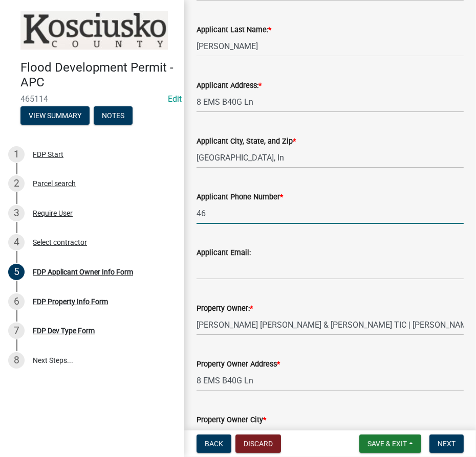
type input "46"
click at [274, 161] on input "Leesburg, In" at bounding box center [329, 157] width 267 height 21
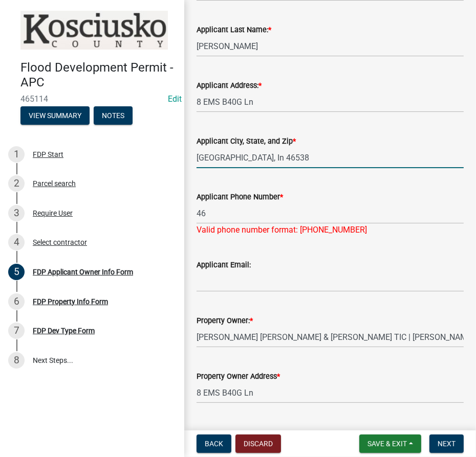
type input "Leesburg, In 46538"
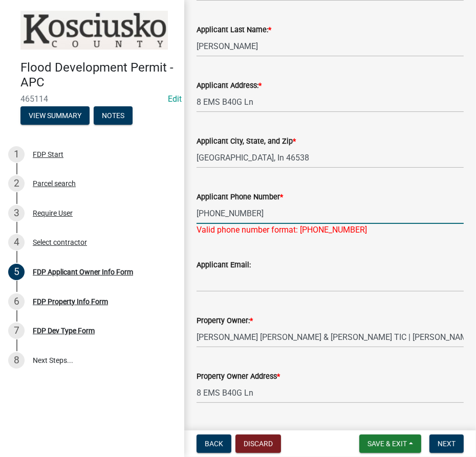
type input "719-459-1448"
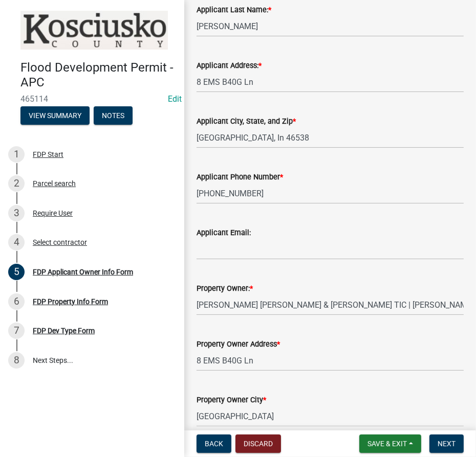
scroll to position [367, 0]
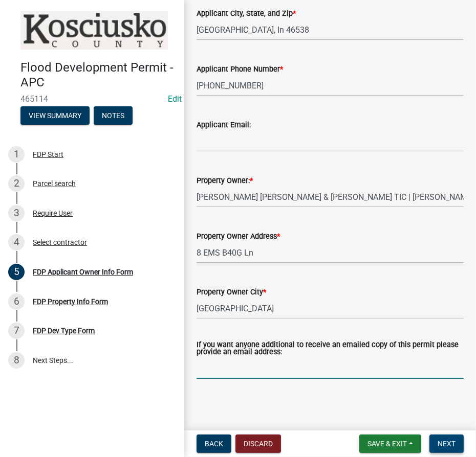
click at [450, 440] on span "Next" at bounding box center [446, 444] width 18 height 8
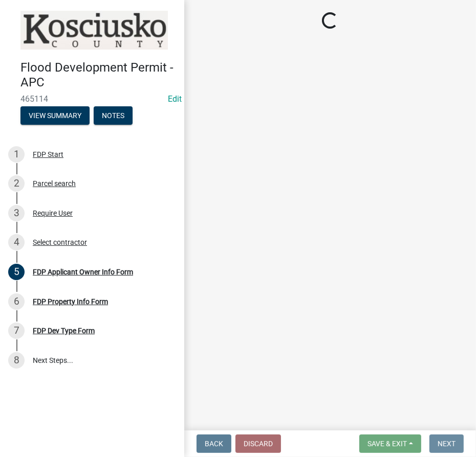
scroll to position [0, 0]
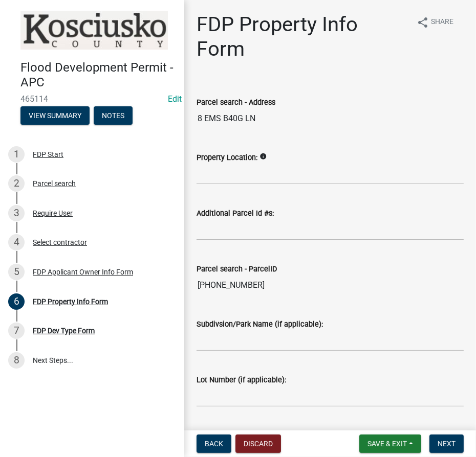
click at [256, 354] on wm-data-entity-input "Subdivsion/Park Name (if applicable):" at bounding box center [329, 332] width 267 height 56
drag, startPoint x: 256, startPoint y: 342, endPoint x: 264, endPoint y: 330, distance: 14.7
click at [260, 335] on input "Subdivsion/Park Name (if applicable):" at bounding box center [329, 341] width 267 height 21
type input "1st Add of Crestwood"
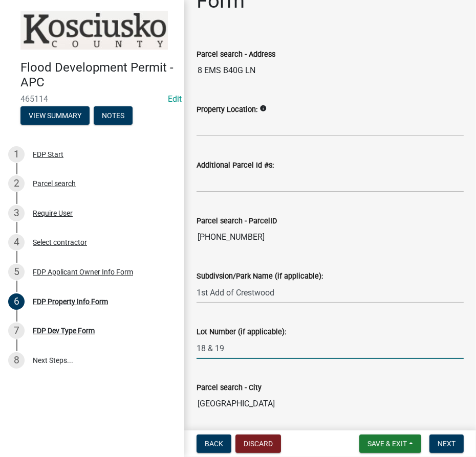
scroll to position [83, 0]
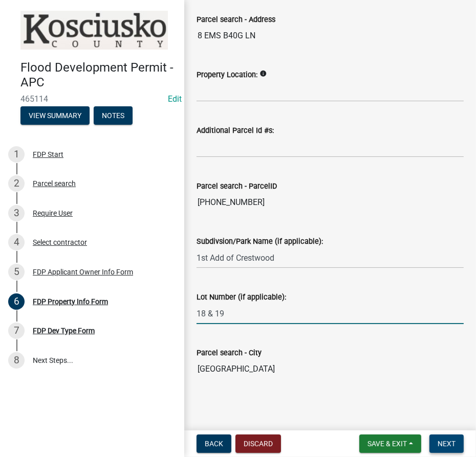
type input "18 & 19"
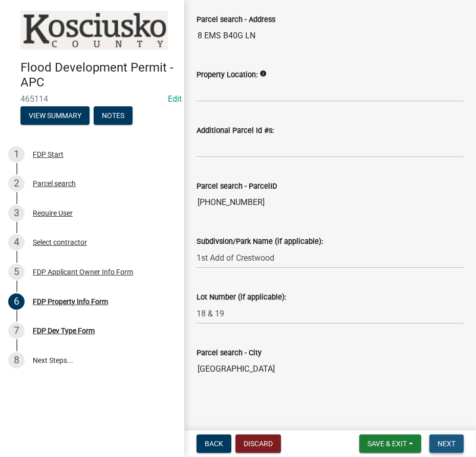
drag, startPoint x: 450, startPoint y: 443, endPoint x: 411, endPoint y: 422, distance: 44.2
click at [449, 443] on span "Next" at bounding box center [446, 444] width 18 height 8
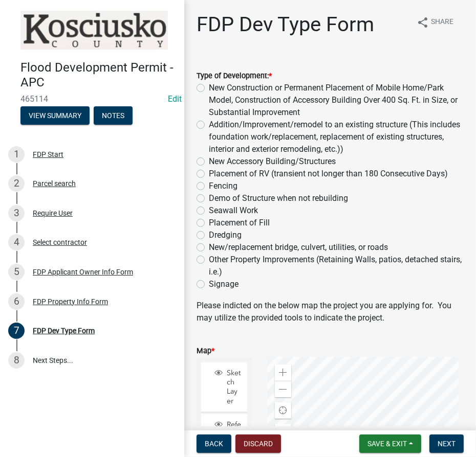
click at [209, 260] on label "Other Property Improvements (Retaining Walls, patios, detached stairs, i.e.)" at bounding box center [336, 266] width 255 height 25
click at [209, 260] on input "Other Property Improvements (Retaining Walls, patios, detached stairs, i.e.)" at bounding box center [212, 257] width 7 height 7
radio input "true"
click at [446, 441] on span "Next" at bounding box center [446, 444] width 18 height 8
click at [451, 442] on span "Next" at bounding box center [446, 444] width 18 height 8
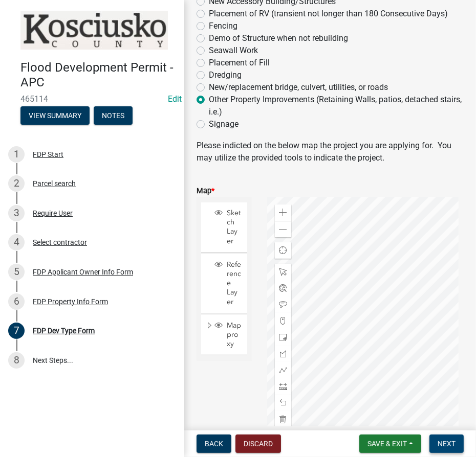
scroll to position [186, 0]
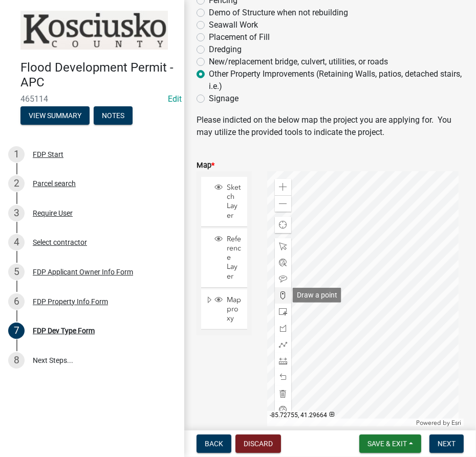
click at [279, 294] on span at bounding box center [283, 296] width 8 height 8
click at [376, 245] on div at bounding box center [365, 299] width 196 height 256
click at [447, 443] on span "Next" at bounding box center [446, 444] width 18 height 8
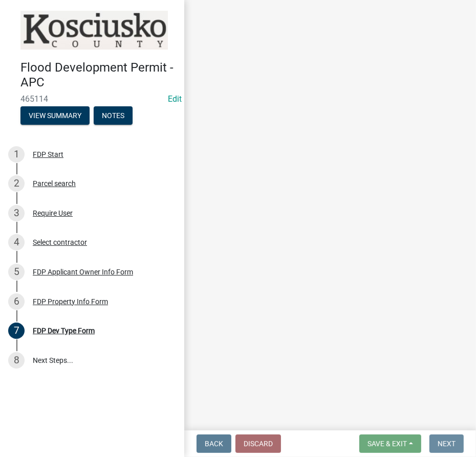
scroll to position [0, 0]
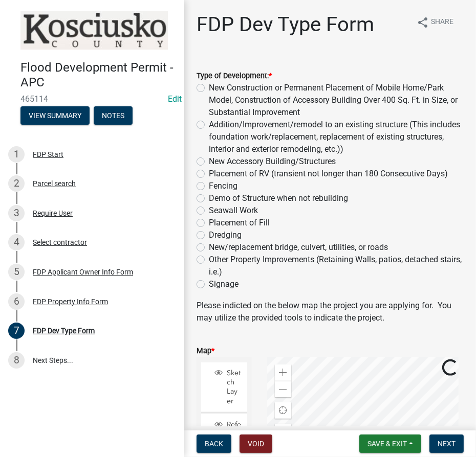
click at [209, 261] on label "Other Property Improvements (Retaining Walls, patios, detached stairs, i.e.)" at bounding box center [336, 266] width 255 height 25
click at [209, 260] on input "Other Property Improvements (Retaining Walls, patios, detached stairs, i.e.)" at bounding box center [212, 257] width 7 height 7
radio input "true"
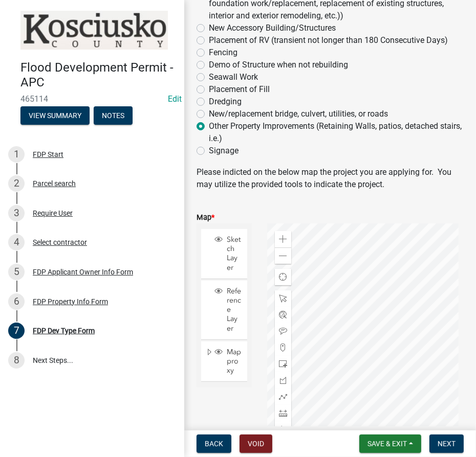
scroll to position [139, 0]
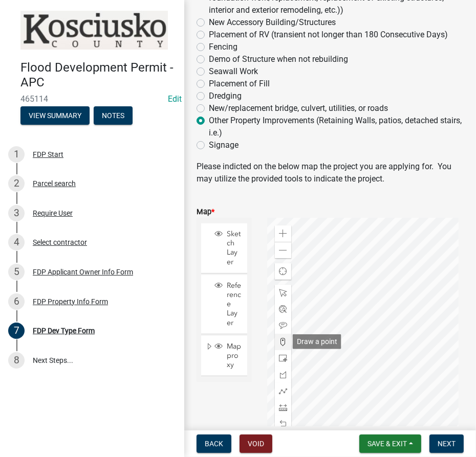
click at [281, 342] on span at bounding box center [283, 342] width 8 height 8
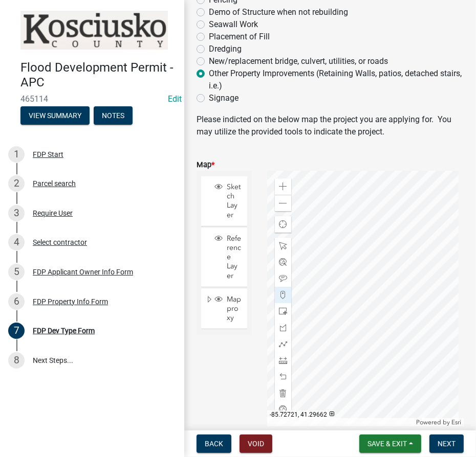
click at [374, 245] on div at bounding box center [365, 299] width 196 height 256
click at [451, 444] on span "Next" at bounding box center [446, 444] width 18 height 8
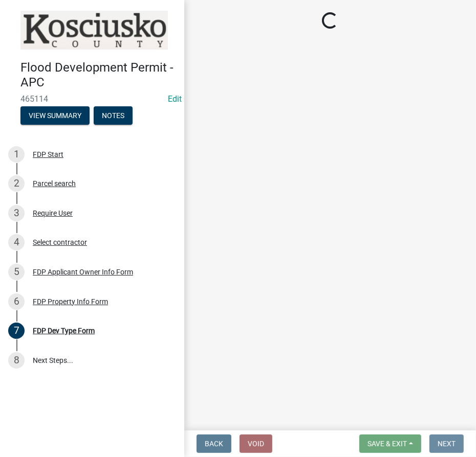
scroll to position [0, 0]
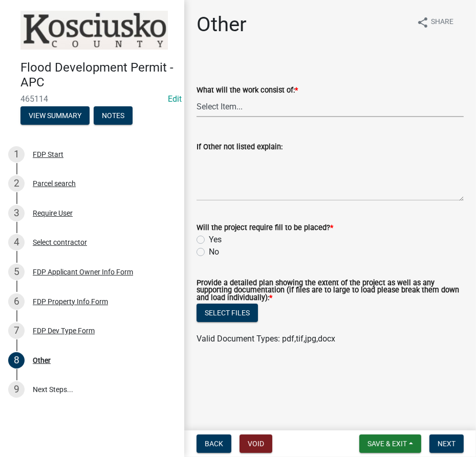
click at [199, 106] on select "Select Item... Signage Retaining Wall Patios/Platforms Stairs Other not Listed" at bounding box center [329, 106] width 267 height 21
click at [196, 96] on select "Select Item... Signage Retaining Wall Patios/Platforms Stairs Other not Listed" at bounding box center [329, 106] width 267 height 21
select select "ee21cfbc-0e32-4f21-8e7b-ab62415e13b5"
click at [216, 168] on textarea "If Other not listed explain:" at bounding box center [329, 177] width 267 height 48
type textarea "Adding landscaping and filed stone firepit."
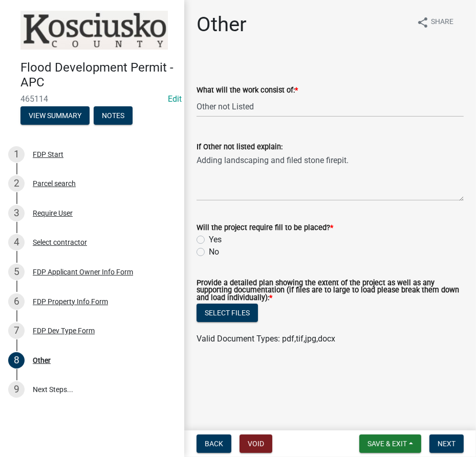
click at [209, 251] on label "No" at bounding box center [214, 252] width 10 height 12
click at [209, 251] on input "No" at bounding box center [212, 249] width 7 height 7
radio input "true"
click at [206, 316] on button "Select files" at bounding box center [226, 313] width 61 height 18
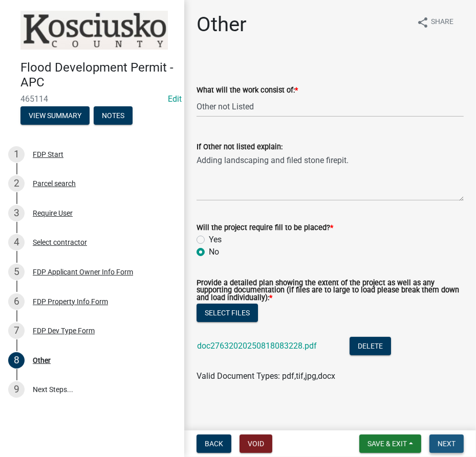
click at [450, 441] on span "Next" at bounding box center [446, 444] width 18 height 8
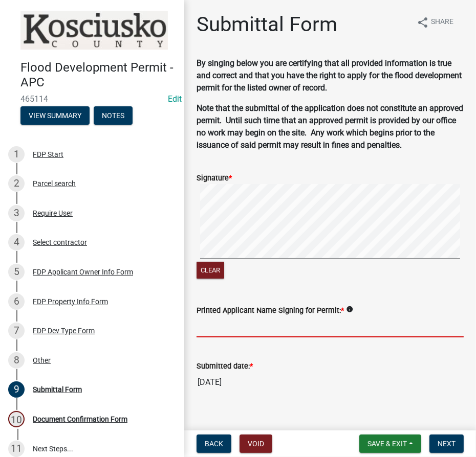
click at [275, 322] on input "Printed Applicant Name Signing for Permit: *" at bounding box center [329, 327] width 267 height 21
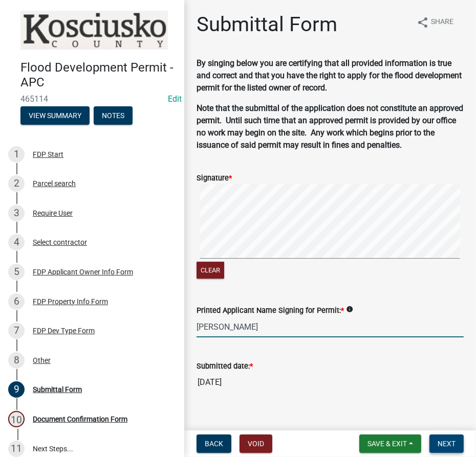
type input "Robert Roose"
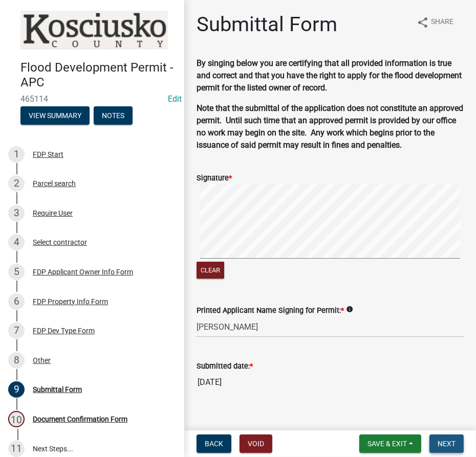
click at [463, 443] on button "Next" at bounding box center [446, 444] width 34 height 18
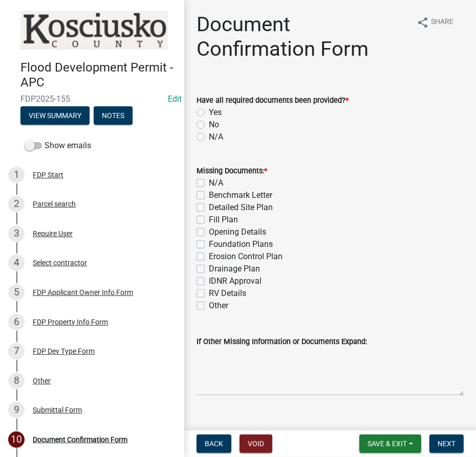
click at [209, 112] on label "Yes" at bounding box center [215, 112] width 13 height 12
click at [209, 112] on input "Yes" at bounding box center [212, 109] width 7 height 7
radio input "true"
click at [209, 183] on label "N/A" at bounding box center [216, 183] width 14 height 12
click at [209, 183] on input "N/A" at bounding box center [212, 180] width 7 height 7
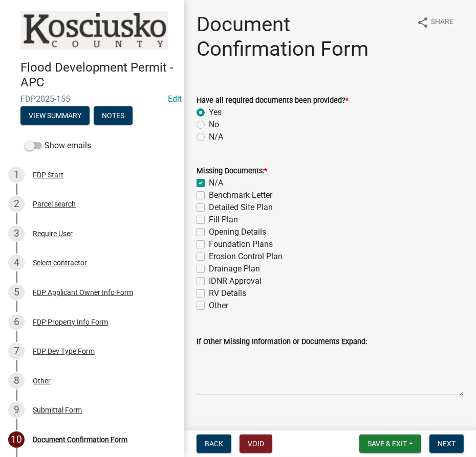
checkbox input "true"
checkbox input "false"
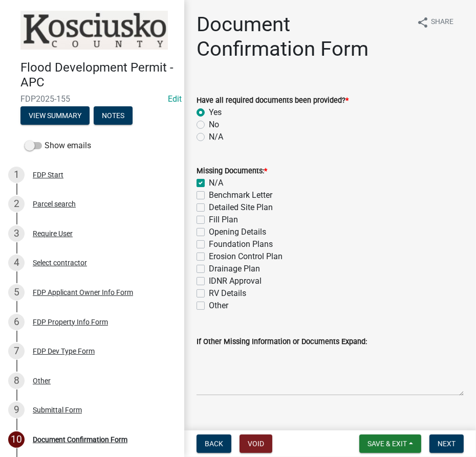
checkbox input "false"
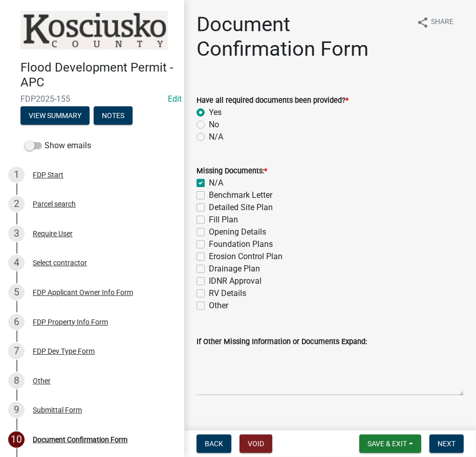
checkbox input "false"
click at [449, 442] on span "Next" at bounding box center [446, 444] width 18 height 8
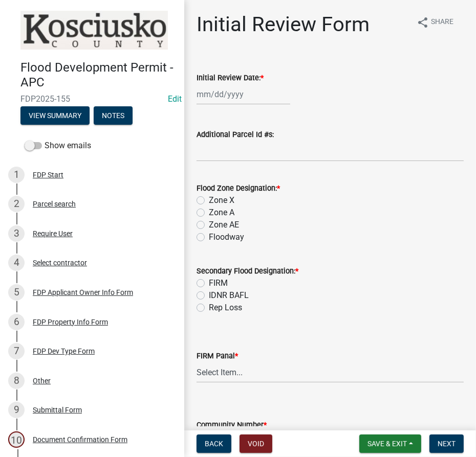
click at [206, 94] on div at bounding box center [243, 94] width 94 height 21
select select "8"
select select "2025"
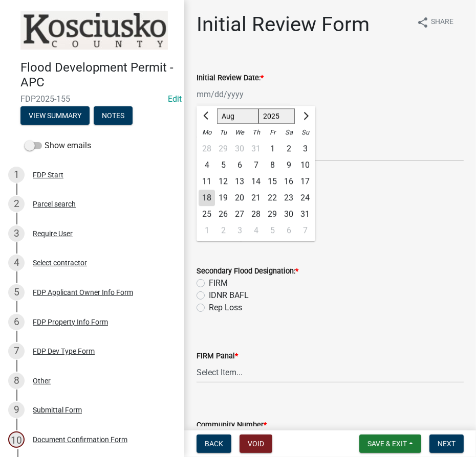
click at [206, 199] on div "18" at bounding box center [207, 198] width 16 height 16
type input "08/18/2025"
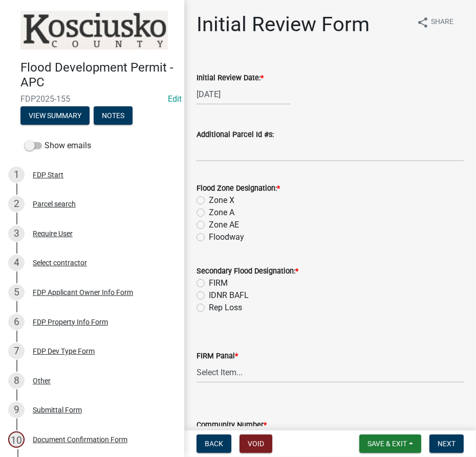
click at [209, 224] on label "Zone AE" at bounding box center [224, 225] width 30 height 12
click at [209, 224] on input "Zone AE" at bounding box center [212, 222] width 7 height 7
radio input "true"
click at [209, 284] on label "FIRM" at bounding box center [218, 283] width 19 height 12
click at [209, 284] on input "FIRM" at bounding box center [212, 280] width 7 height 7
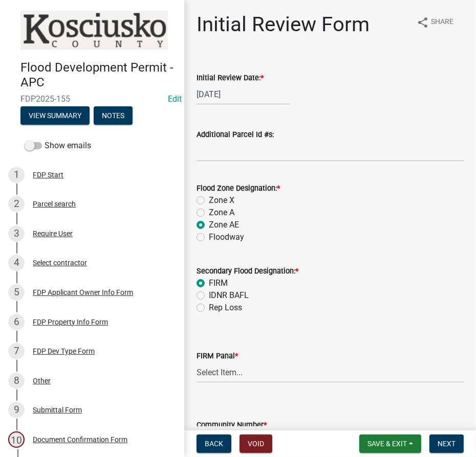
radio input "true"
click at [222, 368] on select "Select Item... 0020 0040 0045 0065 0067 0070 0086 0090 0095 0110 0120 0140 0145…" at bounding box center [329, 372] width 267 height 21
click at [196, 362] on select "Select Item... 0020 0040 0045 0065 0067 0070 0086 0090 0095 0110 0120 0140 0145…" at bounding box center [329, 372] width 267 height 21
select select "274e195b-1867-4ec5-92d0-38f0641a2bb5"
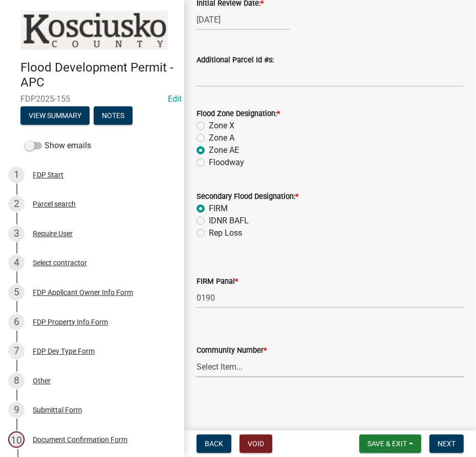
click at [265, 365] on select "Select Item... Kos Co - Unincop - 180121 Town of Milford - 180382 Town of North…" at bounding box center [329, 367] width 267 height 21
click at [196, 357] on select "Select Item... Kos Co - Unincop - 180121 Town of Milford - 180382 Town of North…" at bounding box center [329, 367] width 267 height 21
select select "1d0925c7-9c1e-4f6f-b7f6-1bc109fea0dc"
click at [437, 446] on button "Next" at bounding box center [446, 444] width 34 height 18
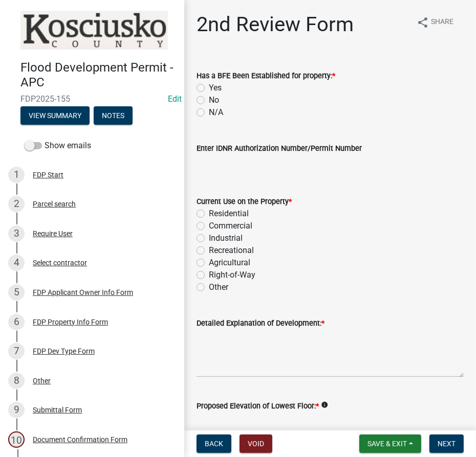
click at [209, 85] on label "Yes" at bounding box center [215, 88] width 13 height 12
click at [209, 85] on input "Yes" at bounding box center [212, 85] width 7 height 7
radio input "true"
click at [209, 211] on label "Residential" at bounding box center [229, 214] width 40 height 12
click at [209, 211] on input "Residential" at bounding box center [212, 211] width 7 height 7
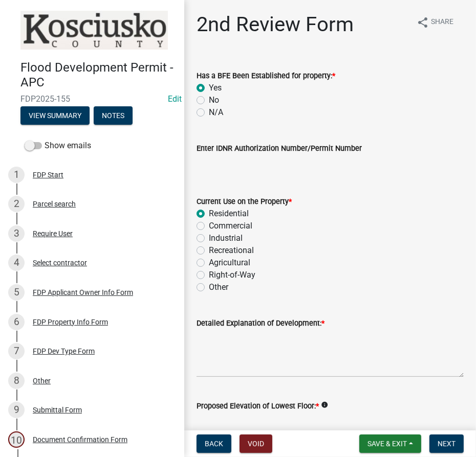
radio input "true"
click at [381, 447] on span "Save & Exit" at bounding box center [386, 444] width 39 height 8
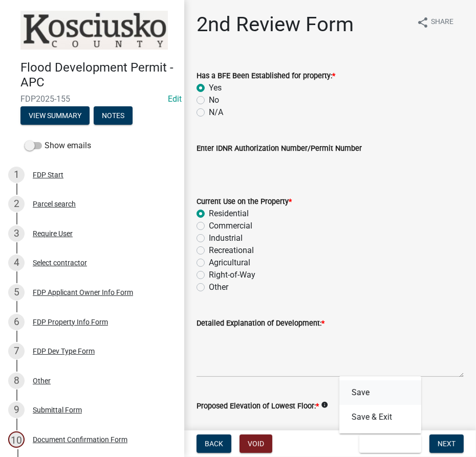
click at [362, 396] on button "Save" at bounding box center [380, 393] width 82 height 25
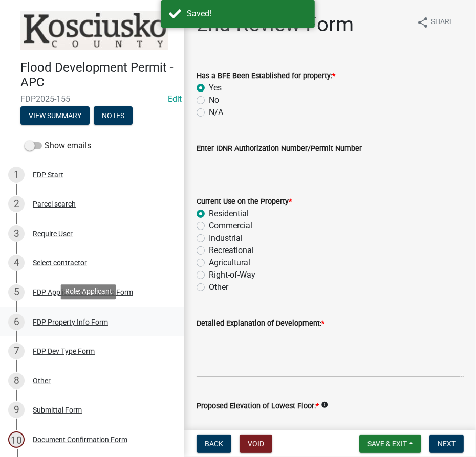
click at [76, 319] on div "FDP Property Info Form" at bounding box center [70, 322] width 75 height 7
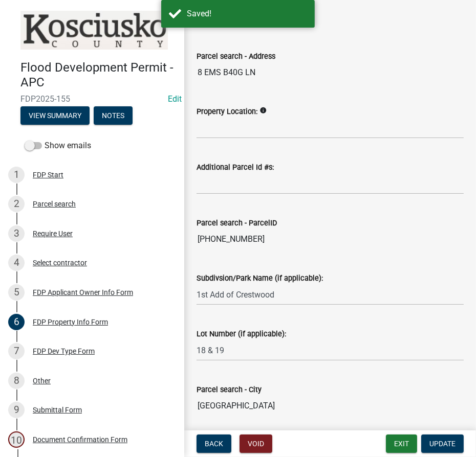
scroll to position [83, 0]
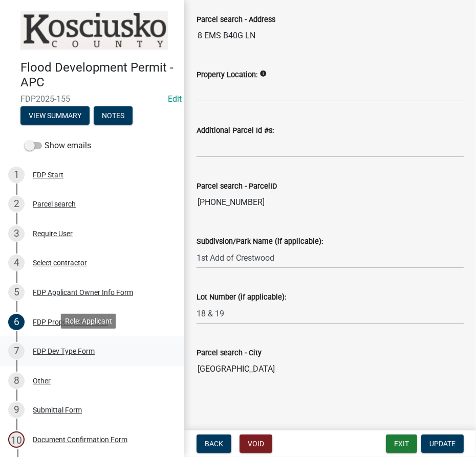
click at [62, 352] on div "FDP Dev Type Form" at bounding box center [64, 351] width 62 height 7
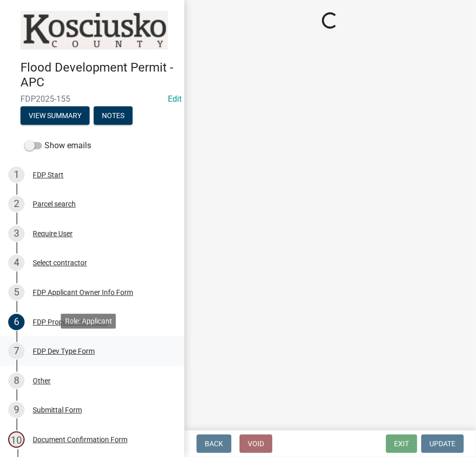
scroll to position [0, 0]
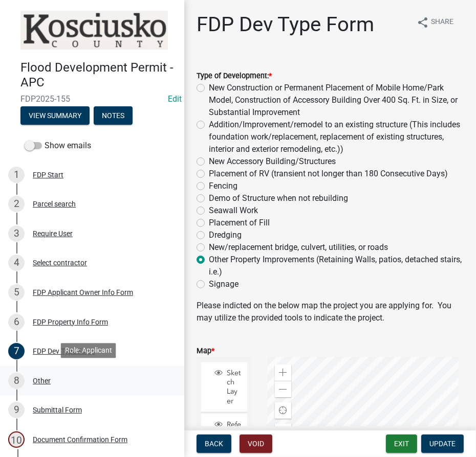
click at [43, 378] on div "Other" at bounding box center [42, 381] width 18 height 7
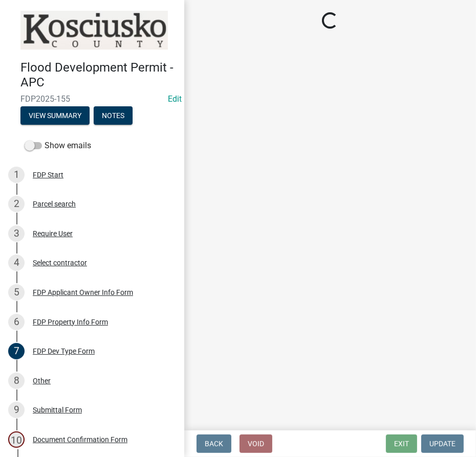
select select "ee21cfbc-0e32-4f21-8e7b-ab62415e13b5"
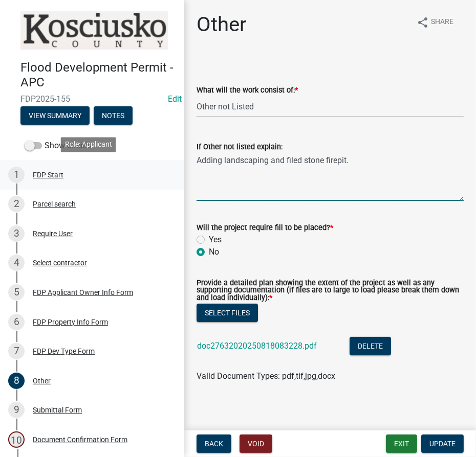
drag, startPoint x: 360, startPoint y: 161, endPoint x: 151, endPoint y: 161, distance: 208.2
click at [151, 161] on div "Flood Development Permit - APC FDP2025-155 Edit View Summary Notes Show emails …" at bounding box center [238, 228] width 476 height 457
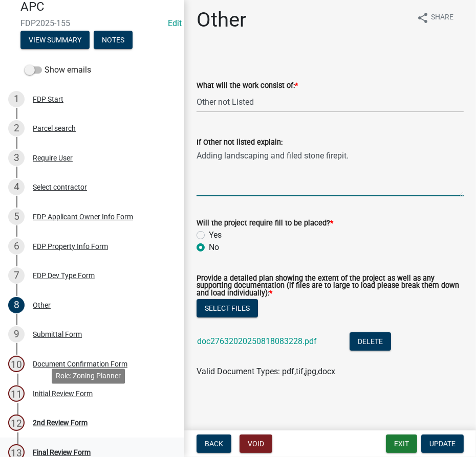
scroll to position [147, 0]
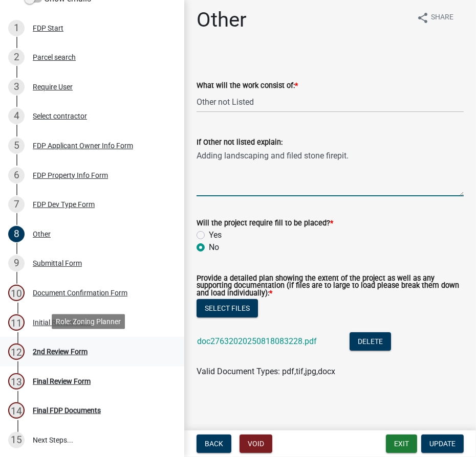
drag, startPoint x: 63, startPoint y: 349, endPoint x: 71, endPoint y: 348, distance: 7.7
click at [63, 349] on div "2nd Review Form" at bounding box center [60, 351] width 55 height 7
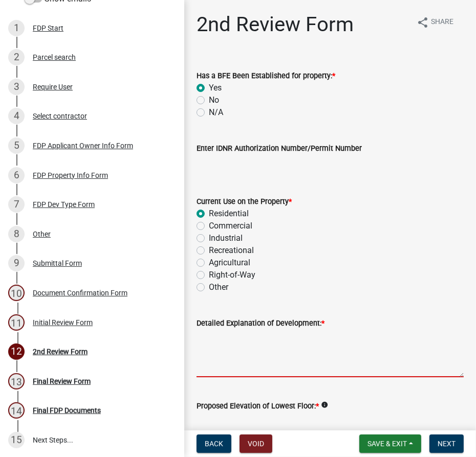
click at [271, 345] on textarea "Detailed Explanation of Development: *" at bounding box center [329, 354] width 267 height 48
paste textarea "Adding landscaping and filed stone firepit."
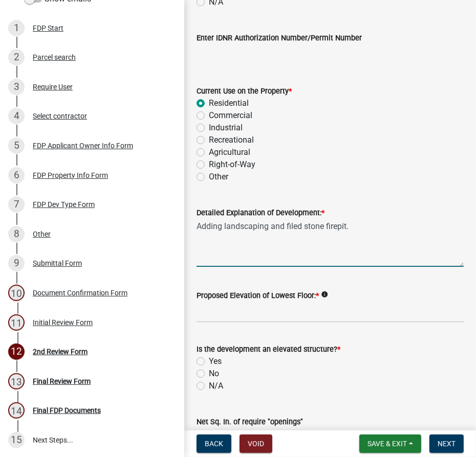
scroll to position [232, 0]
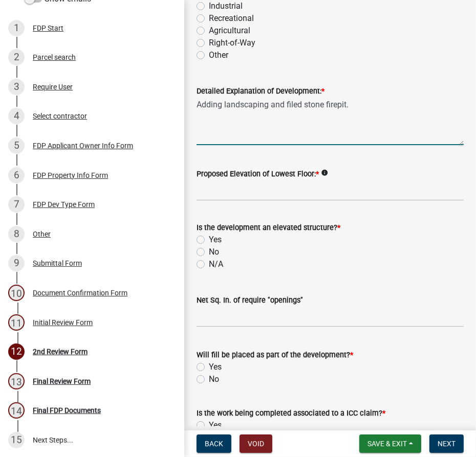
type textarea "Adding landscaping and filed stone firepit."
click at [215, 192] on input "Proposed Elevation of Lowest Floor: *" at bounding box center [329, 190] width 267 height 21
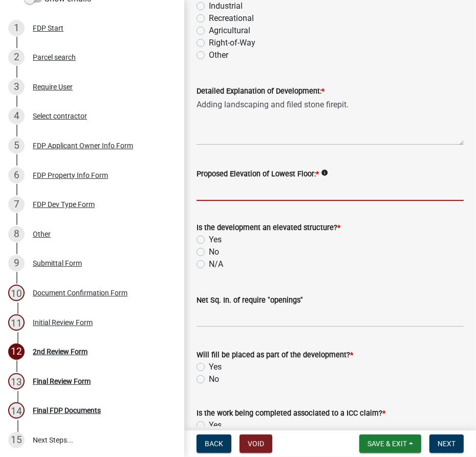
type input "N/A"
click at [209, 265] on label "N/A" at bounding box center [216, 264] width 14 height 12
click at [209, 265] on input "N/A" at bounding box center [212, 261] width 7 height 7
radio input "true"
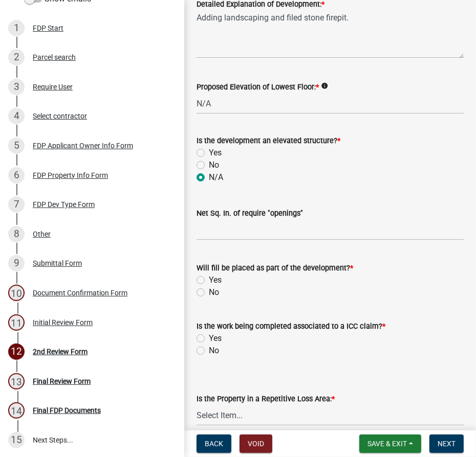
scroll to position [325, 0]
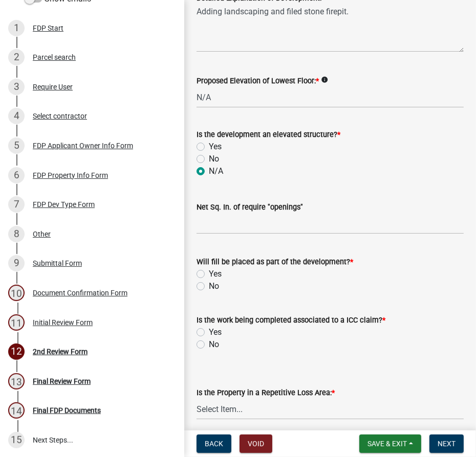
click at [209, 283] on label "No" at bounding box center [214, 286] width 10 height 12
click at [209, 283] on input "No" at bounding box center [212, 283] width 7 height 7
radio input "true"
click at [209, 343] on label "No" at bounding box center [214, 345] width 10 height 12
click at [209, 343] on input "No" at bounding box center [212, 342] width 7 height 7
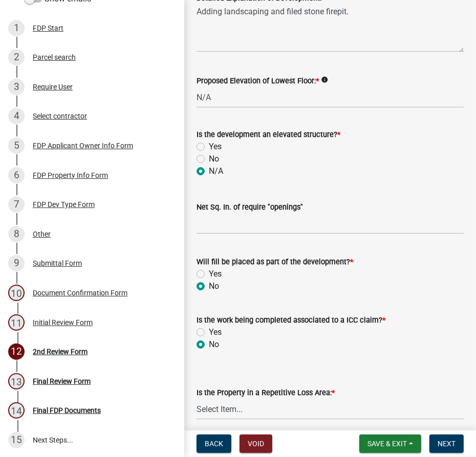
radio input "true"
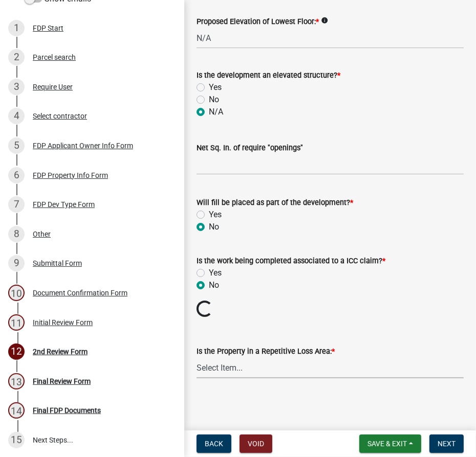
click at [228, 364] on select "Select Item... N/A Sycamore Briarwood EMS T41 EMS T13B Shore Acres EMS B40F EMS…" at bounding box center [329, 368] width 267 height 21
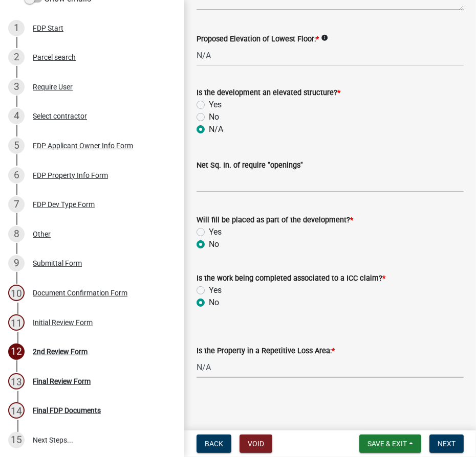
click at [196, 357] on select "Select Item... N/A Sycamore Briarwood EMS T41 EMS T13B Shore Acres EMS B40F EMS…" at bounding box center [329, 367] width 267 height 21
select select "e3c360ee-7977-4b9d-91ef-f00a4a3ecee8"
click at [450, 446] on span "Next" at bounding box center [446, 444] width 18 height 8
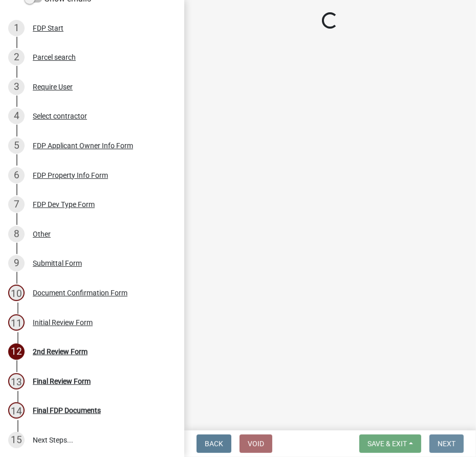
scroll to position [0, 0]
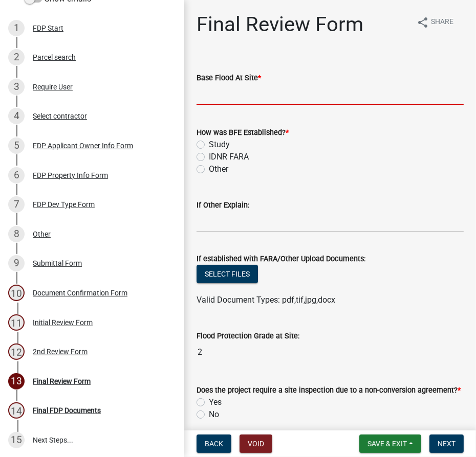
click at [291, 87] on input "text" at bounding box center [329, 94] width 267 height 21
type input "840.3"
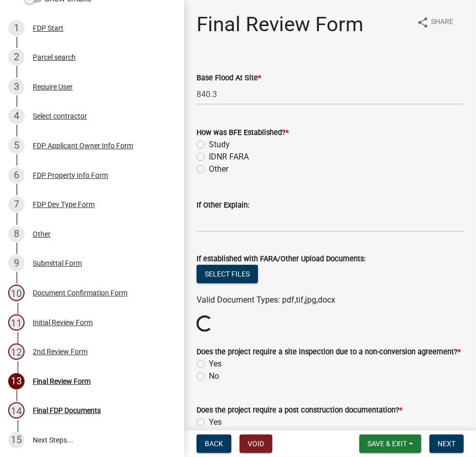
click at [209, 145] on label "Study" at bounding box center [219, 145] width 21 height 12
click at [209, 145] on input "Study" at bounding box center [212, 142] width 7 height 7
radio input "true"
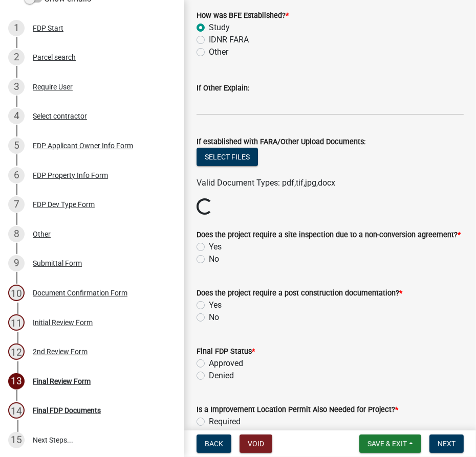
scroll to position [232, 0]
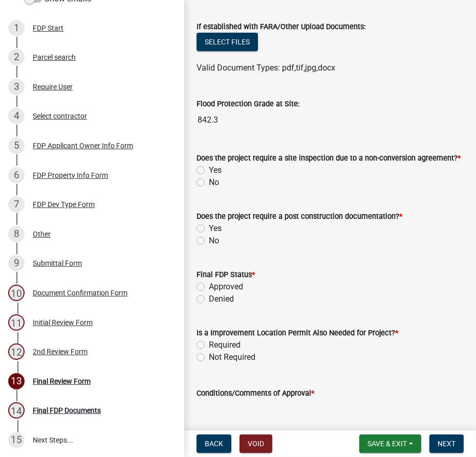
click at [209, 181] on label "No" at bounding box center [214, 183] width 10 height 12
click at [209, 181] on input "No" at bounding box center [212, 180] width 7 height 7
radio input "true"
click at [209, 238] on label "No" at bounding box center [214, 241] width 10 height 12
click at [209, 238] on input "No" at bounding box center [212, 238] width 7 height 7
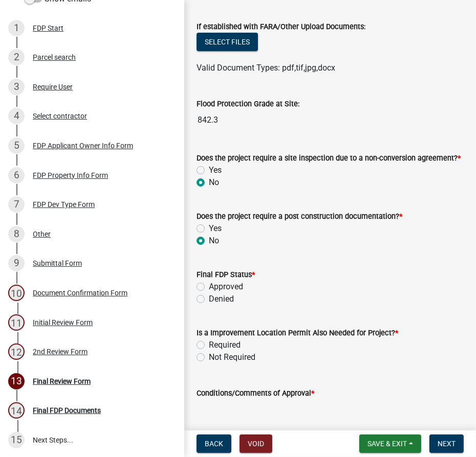
radio input "true"
click at [209, 284] on label "Approved" at bounding box center [226, 287] width 34 height 12
click at [209, 284] on input "Approved" at bounding box center [212, 284] width 7 height 7
radio input "true"
click at [209, 356] on label "Not Required" at bounding box center [232, 358] width 47 height 12
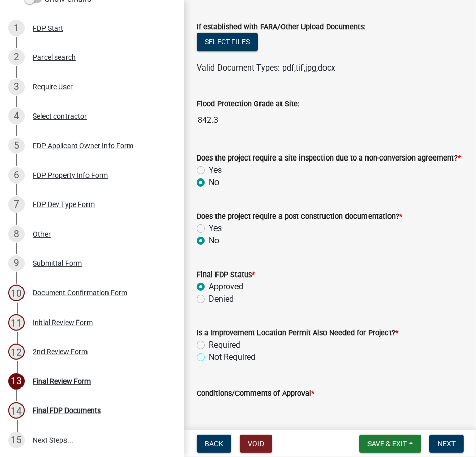
click at [209, 356] on input "Not Required" at bounding box center [212, 355] width 7 height 7
radio input "true"
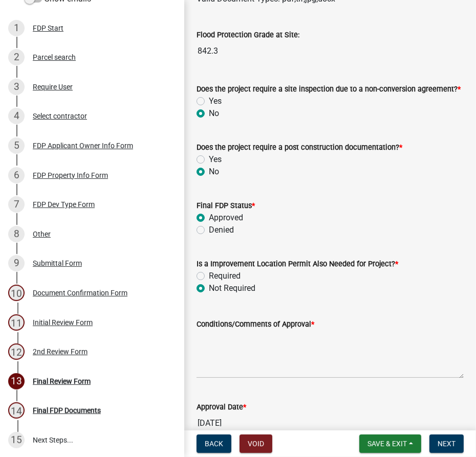
scroll to position [419, 0]
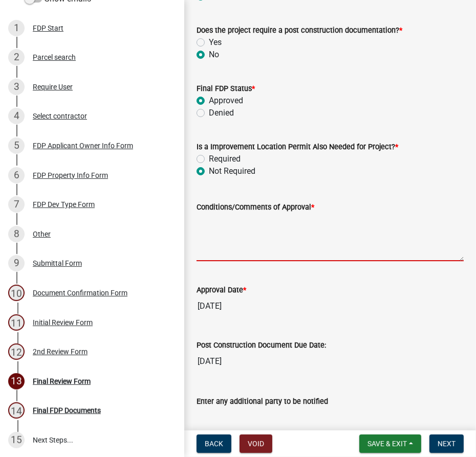
click at [231, 227] on textarea "Conditions/Comments of Approval *" at bounding box center [329, 237] width 267 height 48
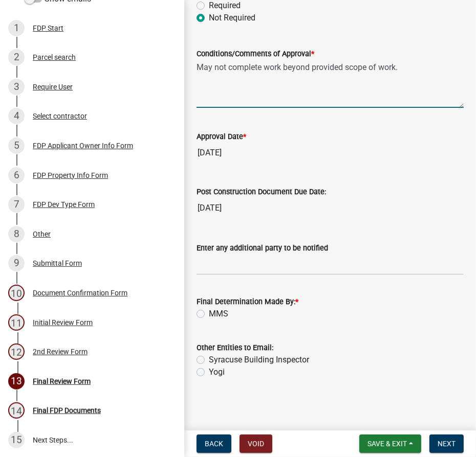
type textarea "May not complete work beyond provided scope of work."
click at [209, 314] on label "MMS" at bounding box center [218, 314] width 19 height 12
click at [209, 314] on input "MMS" at bounding box center [212, 311] width 7 height 7
radio input "true"
click at [447, 448] on button "Next" at bounding box center [446, 444] width 34 height 18
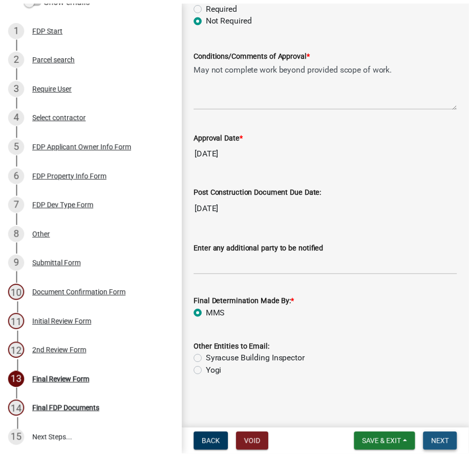
scroll to position [0, 0]
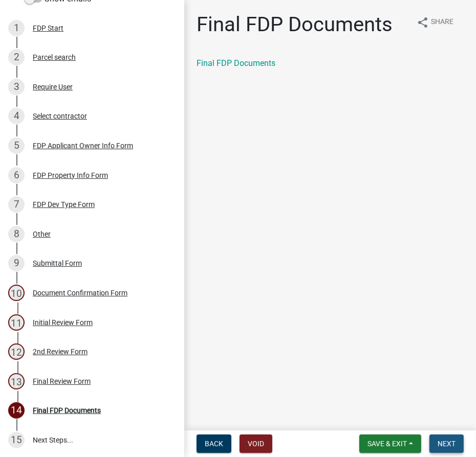
click at [446, 443] on span "Next" at bounding box center [446, 444] width 18 height 8
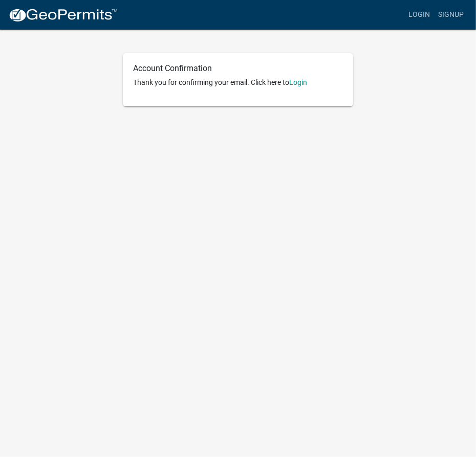
click at [310, 83] on p "Thank you for confirming your email. Click here to [GEOGRAPHIC_DATA]" at bounding box center [238, 82] width 210 height 11
click at [303, 84] on link "Login" at bounding box center [298, 82] width 18 height 8
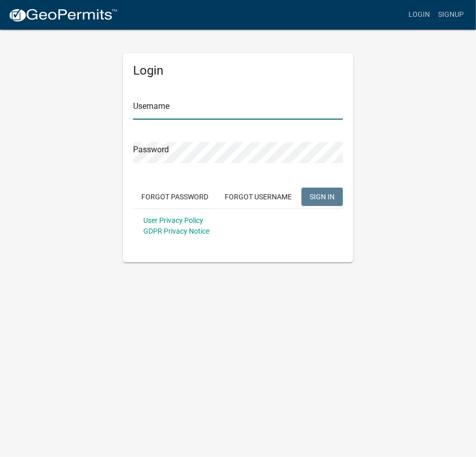
click at [216, 110] on input "Username" at bounding box center [238, 109] width 210 height 21
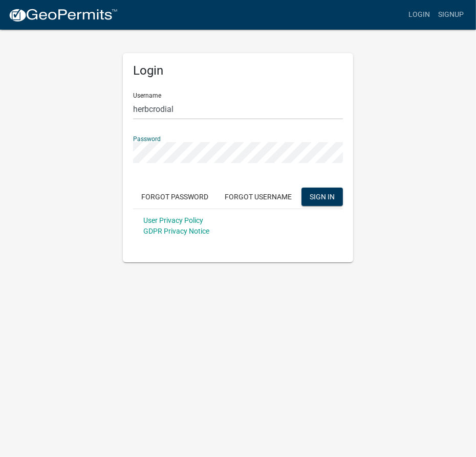
click at [301, 188] on button "SIGN IN" at bounding box center [321, 197] width 41 height 18
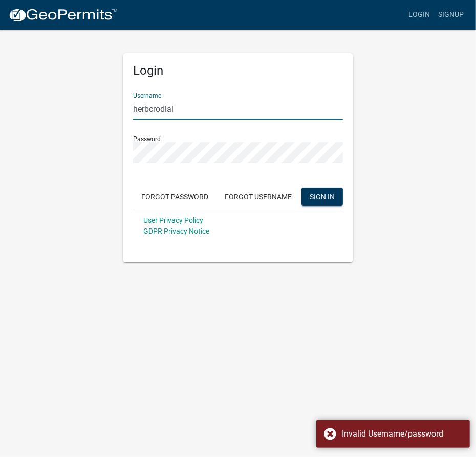
click at [157, 106] on input "herbcrodial" at bounding box center [238, 109] width 210 height 21
type input "herbcordial"
click at [301, 188] on button "SIGN IN" at bounding box center [321, 197] width 41 height 18
